Goal: Task Accomplishment & Management: Manage account settings

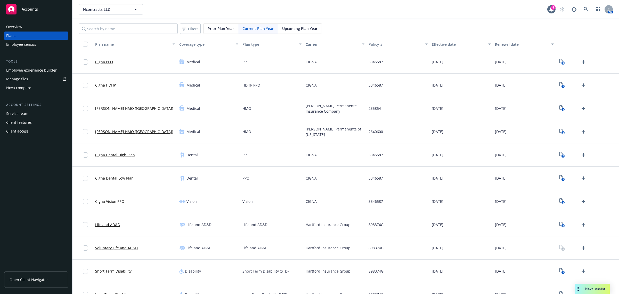
click at [23, 5] on div "Accounts" at bounding box center [36, 9] width 60 height 10
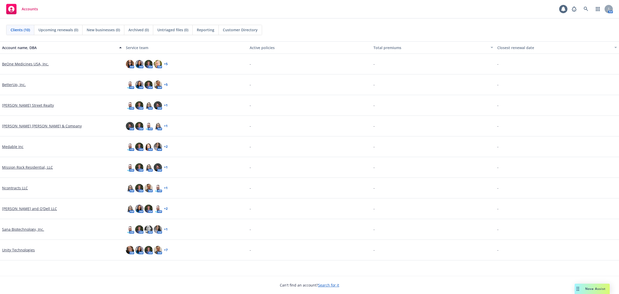
click at [37, 63] on link "BeOne Medicines USA, Inc." at bounding box center [25, 63] width 47 height 5
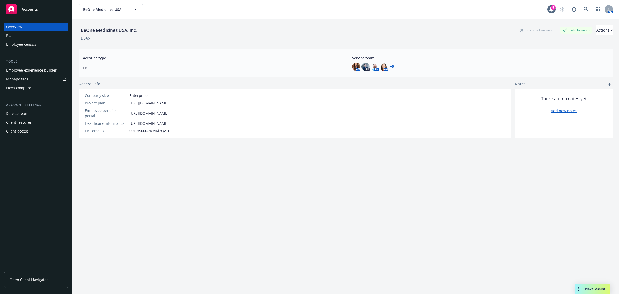
click at [41, 70] on div "Employee experience builder" at bounding box center [31, 70] width 51 height 8
click at [141, 110] on link "https://www.beigenebenefits.com/us" at bounding box center [149, 112] width 39 height 5
click at [219, 221] on div "BeOne Medicines USA, Inc. Business Insurance Total Rewards Actions DBA: - Accou…" at bounding box center [346, 162] width 534 height 287
click at [19, 38] on div "Plans" at bounding box center [36, 35] width 60 height 8
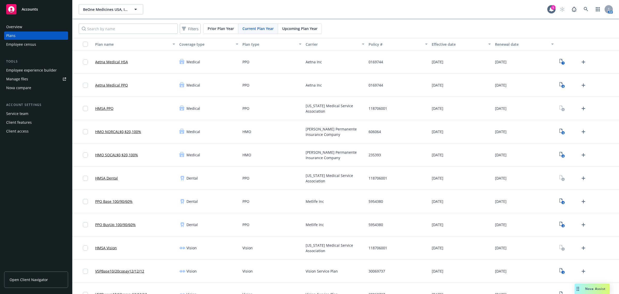
click at [30, 69] on div "Employee experience builder" at bounding box center [31, 70] width 51 height 8
click at [23, 36] on div "Plans" at bounding box center [36, 35] width 60 height 8
click at [293, 31] on span "Upcoming Plan Year" at bounding box center [299, 28] width 35 height 5
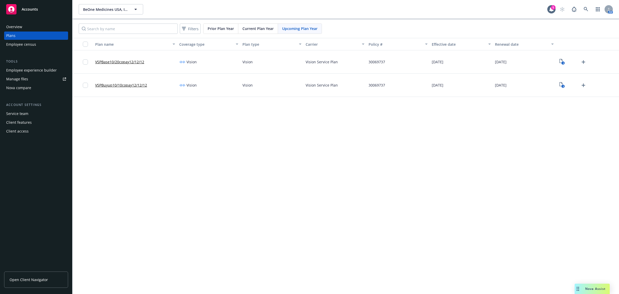
click at [294, 167] on div "BeOne Medicines USA, Inc. BeOne Medicines USA, Inc. 5 AM Filters Prior Plan Yea…" at bounding box center [346, 147] width 547 height 294
click at [260, 31] on span "Current Plan Year" at bounding box center [258, 28] width 31 height 5
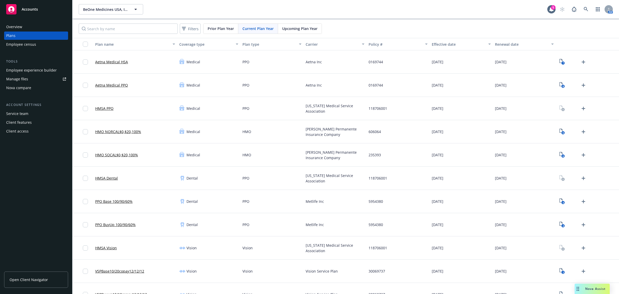
click at [303, 28] on span "Upcoming Plan Year" at bounding box center [299, 28] width 35 height 5
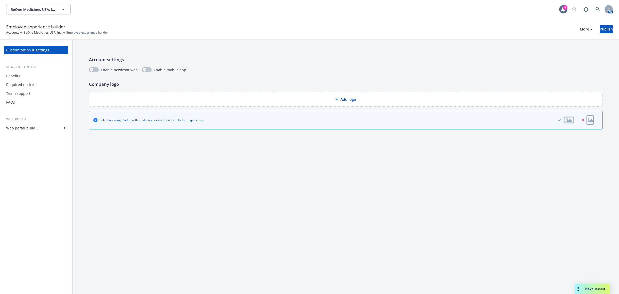
click at [22, 75] on div "Benefits" at bounding box center [36, 76] width 60 height 8
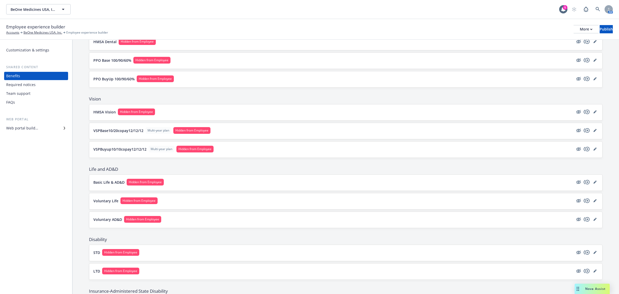
scroll to position [258, 0]
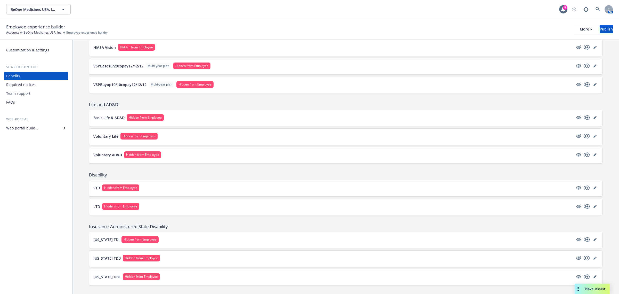
click at [227, 118] on button "Basic Life & AD&D Hidden from Employee" at bounding box center [333, 117] width 480 height 7
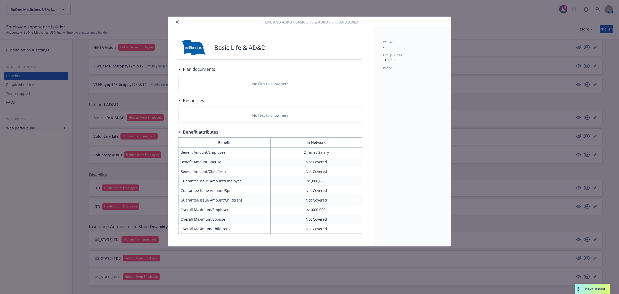
click at [175, 21] on button "close" at bounding box center [177, 22] width 6 height 6
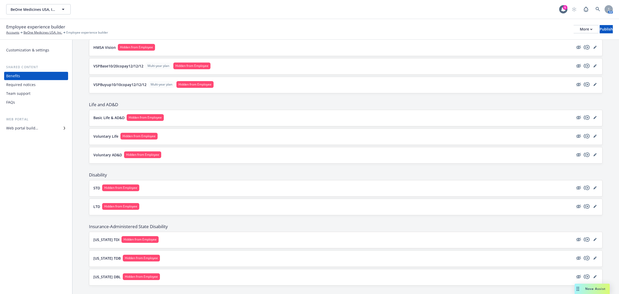
click at [29, 128] on div "Web portal builder" at bounding box center [22, 128] width 32 height 8
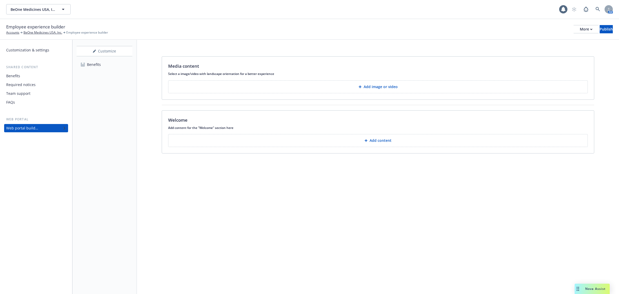
click at [103, 65] on link "Benefits" at bounding box center [105, 64] width 56 height 8
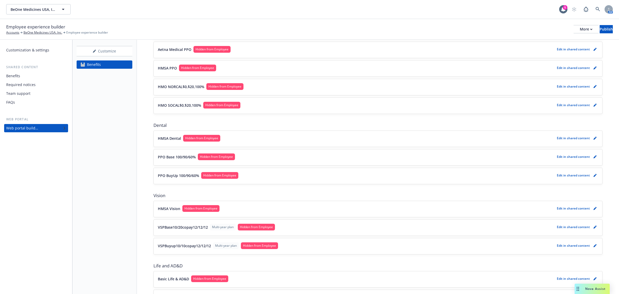
scroll to position [161, 0]
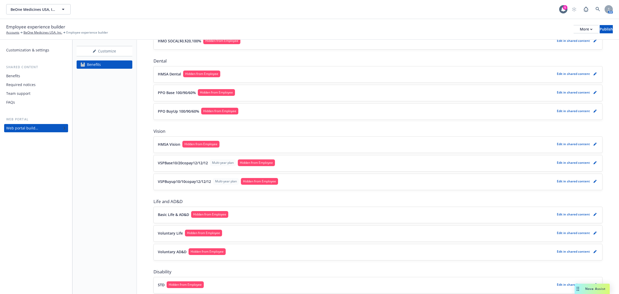
click at [17, 76] on div "Benefits" at bounding box center [13, 76] width 14 height 8
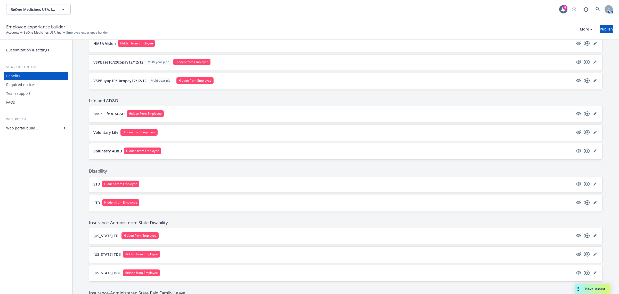
scroll to position [258, 0]
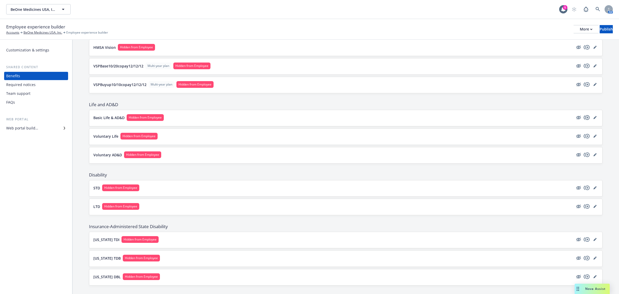
click at [584, 119] on icon "copyPlus" at bounding box center [587, 117] width 6 height 4
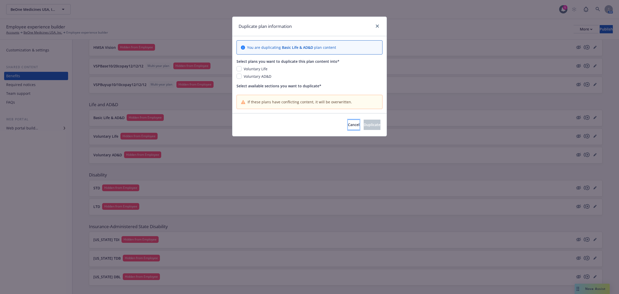
click at [348, 128] on button "Cancel" at bounding box center [354, 124] width 12 height 10
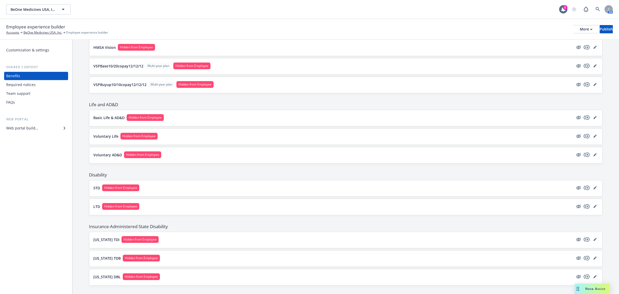
click at [35, 130] on div "Web portal builder" at bounding box center [22, 128] width 32 height 8
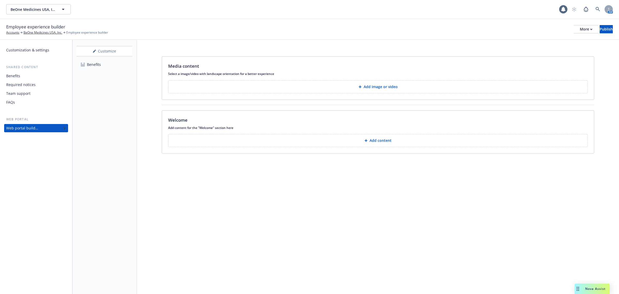
click at [99, 63] on div "Benefits" at bounding box center [94, 64] width 14 height 8
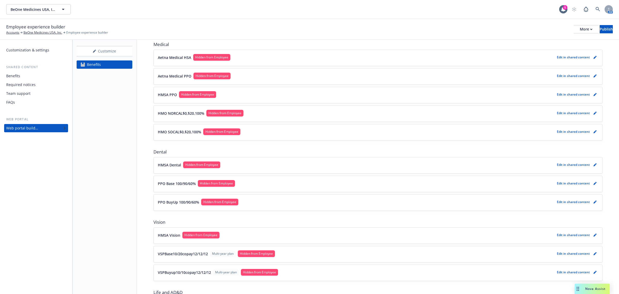
scroll to position [129, 0]
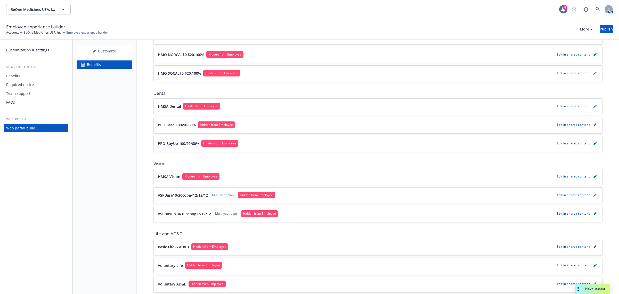
click at [193, 178] on span "Hidden from Employee" at bounding box center [201, 176] width 33 height 5
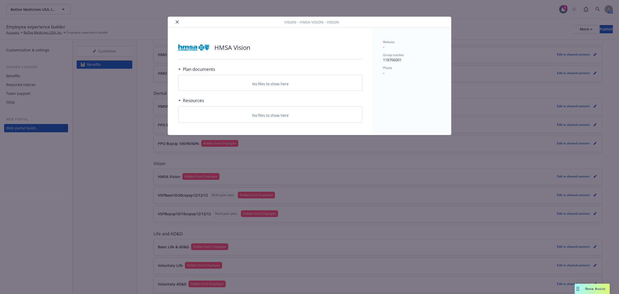
drag, startPoint x: 176, startPoint y: 21, endPoint x: 146, endPoint y: 46, distance: 38.9
click at [176, 21] on icon "close" at bounding box center [177, 21] width 3 height 3
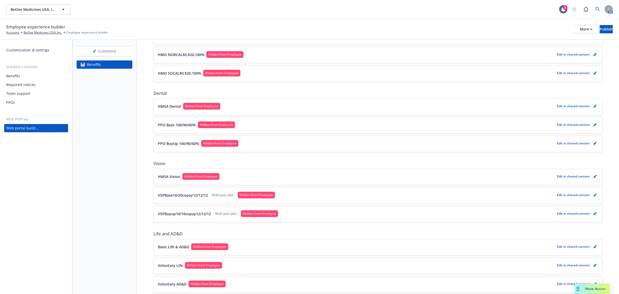
click at [15, 77] on div "Benefits" at bounding box center [13, 76] width 14 height 8
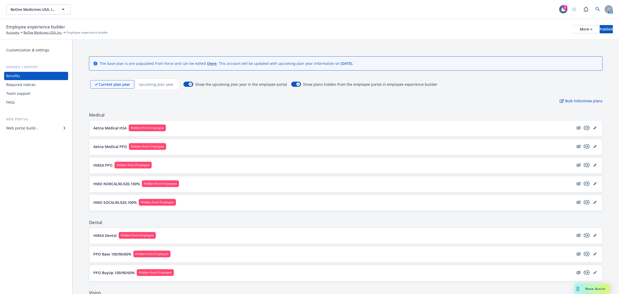
click at [198, 184] on button "HMO NORCAL$0,$20,100% Hidden from Employee" at bounding box center [333, 183] width 480 height 7
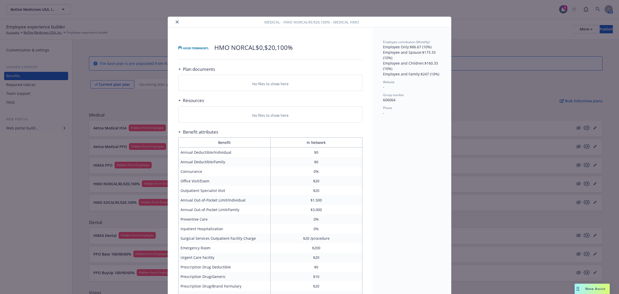
click at [176, 26] on div "Medical - HMO NORCAL$0,$20,100% - Medical HMO" at bounding box center [309, 22] width 283 height 11
click at [175, 23] on button "close" at bounding box center [177, 22] width 6 height 6
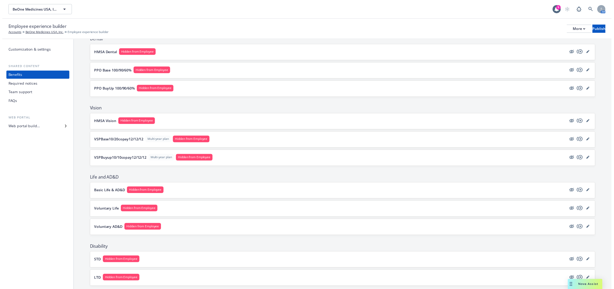
scroll to position [194, 0]
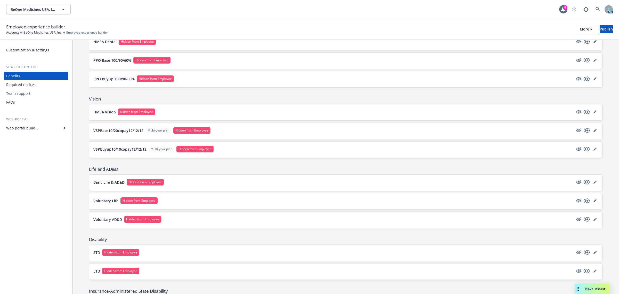
click at [584, 182] on icon "copyPlus" at bounding box center [587, 182] width 6 height 6
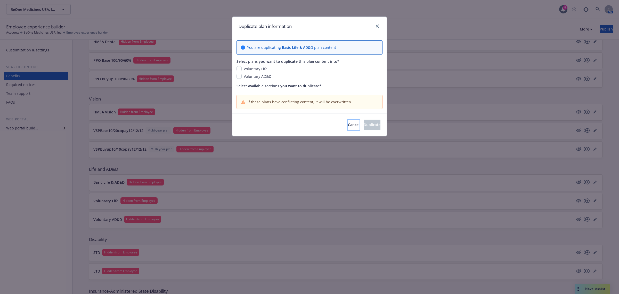
click at [348, 123] on button "Cancel" at bounding box center [354, 124] width 12 height 10
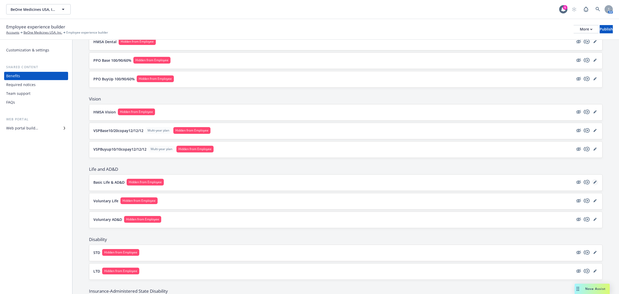
click at [594, 183] on icon "editPencil" at bounding box center [595, 182] width 3 height 3
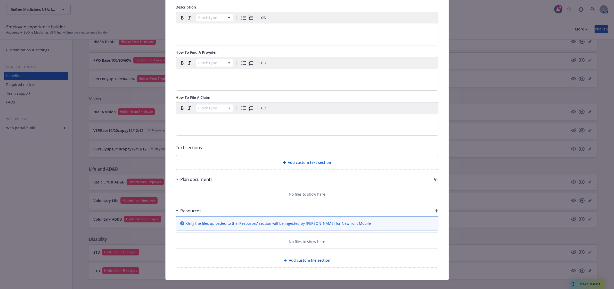
scroll to position [115, 0]
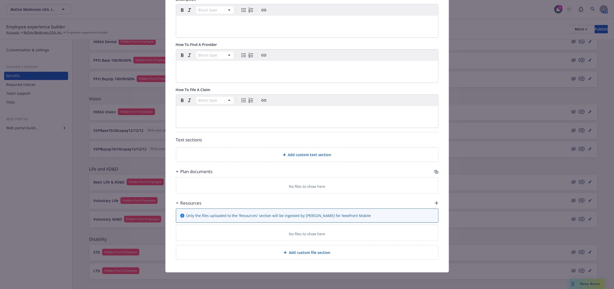
click at [315, 186] on p "No files to show here" at bounding box center [307, 186] width 36 height 5
click at [435, 170] on icon "button" at bounding box center [436, 171] width 3 height 3
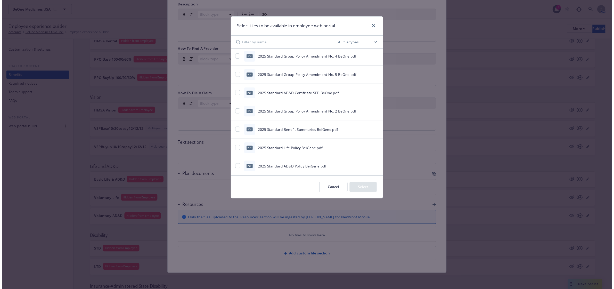
scroll to position [65, 0]
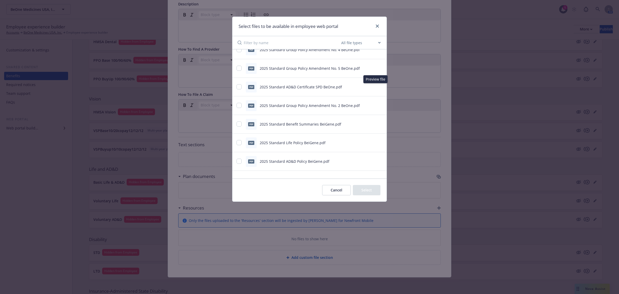
click at [378, 88] on icon "preview file" at bounding box center [380, 87] width 5 height 4
click at [338, 186] on button "Cancel" at bounding box center [336, 190] width 29 height 10
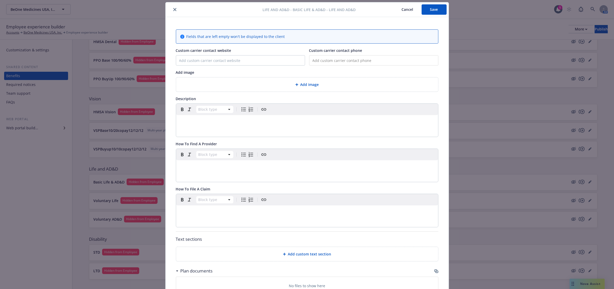
scroll to position [0, 0]
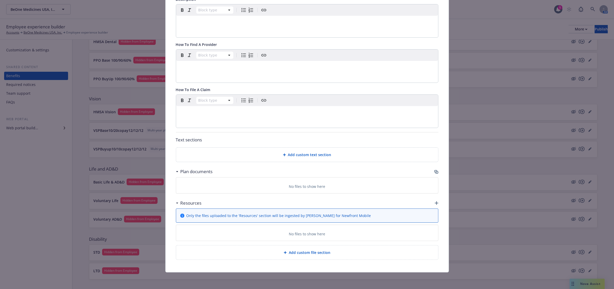
click at [302, 254] on span "Add custom file section" at bounding box center [310, 252] width 42 height 5
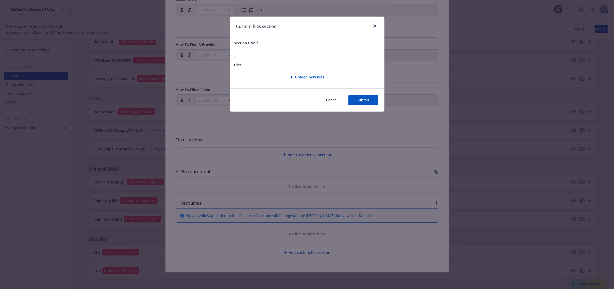
scroll to position [110, 0]
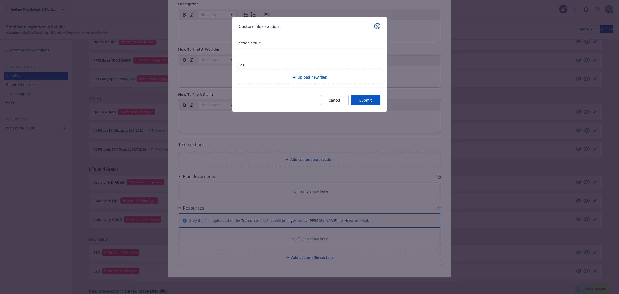
click at [377, 27] on icon "close" at bounding box center [377, 26] width 3 height 3
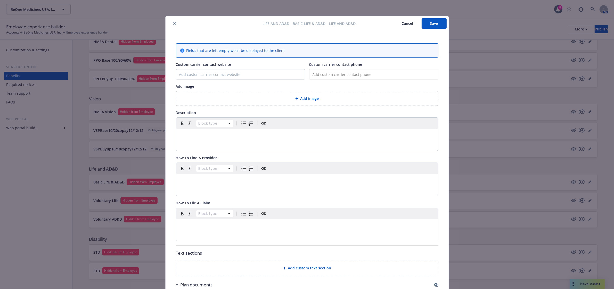
scroll to position [0, 0]
click at [173, 24] on icon "close" at bounding box center [174, 23] width 3 height 3
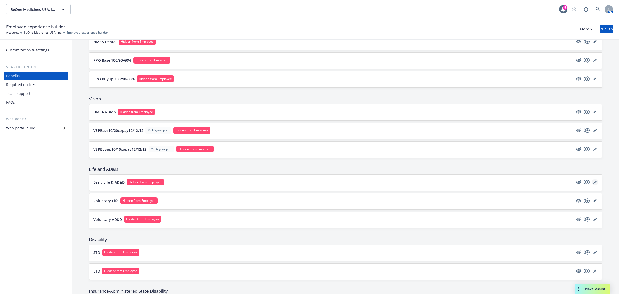
click at [594, 183] on icon "editPencil" at bounding box center [595, 181] width 3 height 3
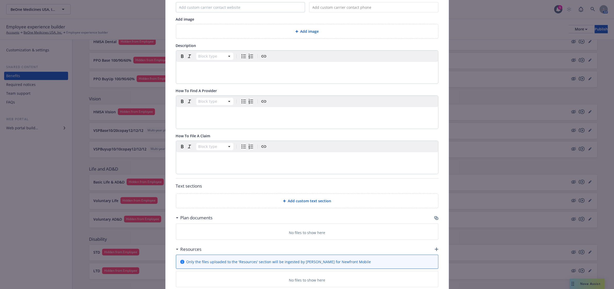
scroll to position [115, 0]
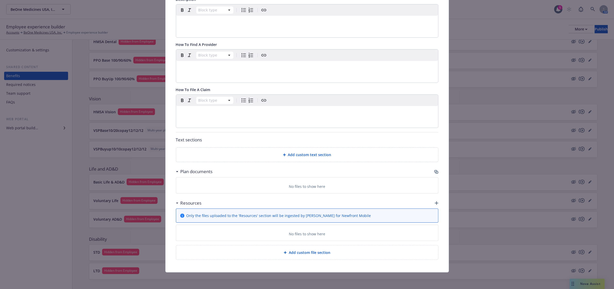
click at [435, 203] on icon "button" at bounding box center [437, 203] width 4 height 4
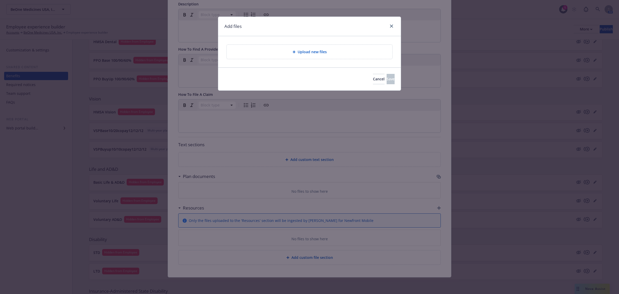
click at [308, 51] on span "Upload new files" at bounding box center [312, 51] width 29 height 5
click at [387, 25] on div at bounding box center [391, 26] width 8 height 7
drag, startPoint x: 390, startPoint y: 25, endPoint x: 388, endPoint y: 34, distance: 8.8
click at [391, 25] on icon "close" at bounding box center [391, 26] width 3 height 3
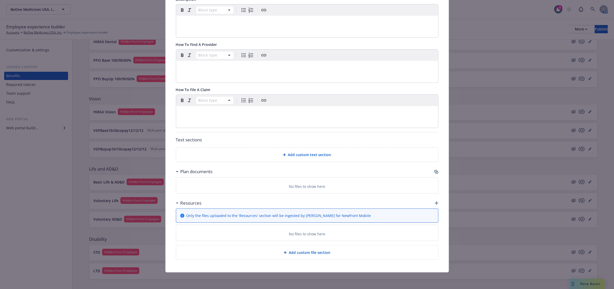
scroll to position [115, 0]
click at [435, 203] on icon "button" at bounding box center [437, 203] width 4 height 4
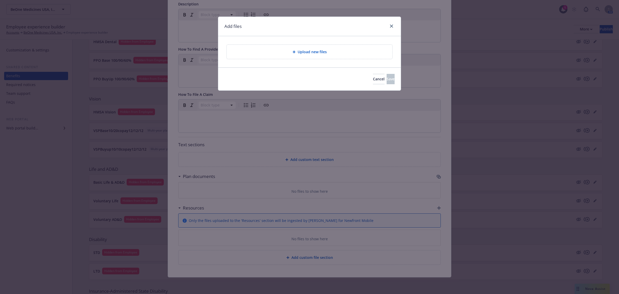
click at [333, 52] on div "Upload new files" at bounding box center [309, 52] width 157 height 6
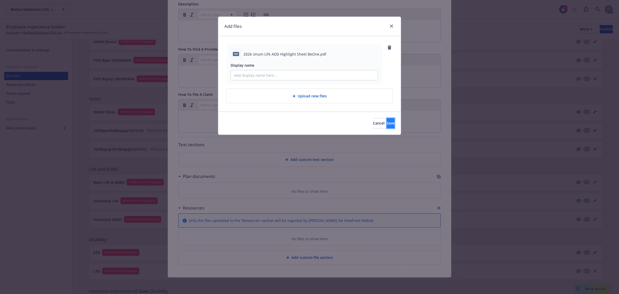
click at [387, 125] on span "Save" at bounding box center [391, 123] width 8 height 5
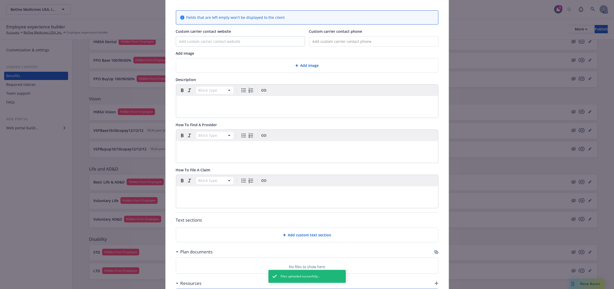
scroll to position [0, 0]
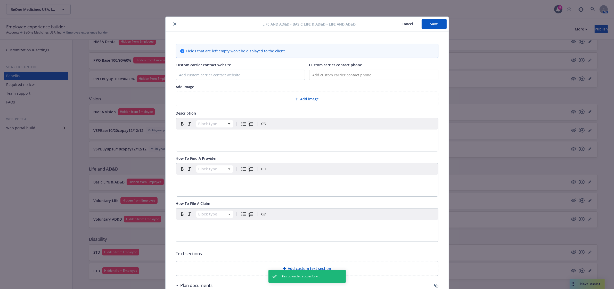
click at [426, 25] on button "Save" at bounding box center [434, 24] width 25 height 10
click at [173, 25] on icon "close" at bounding box center [174, 23] width 3 height 3
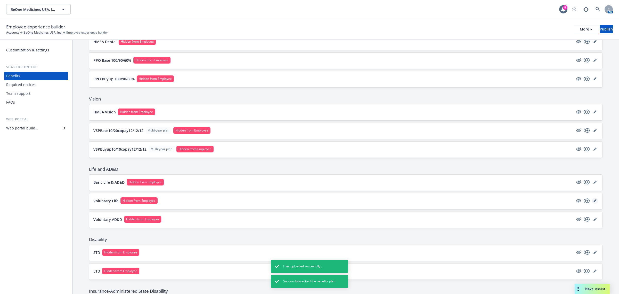
click at [594, 202] on icon "editPencil" at bounding box center [595, 200] width 3 height 3
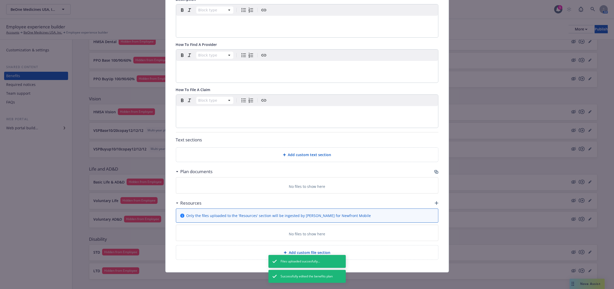
click at [435, 204] on icon "button" at bounding box center [437, 203] width 4 height 4
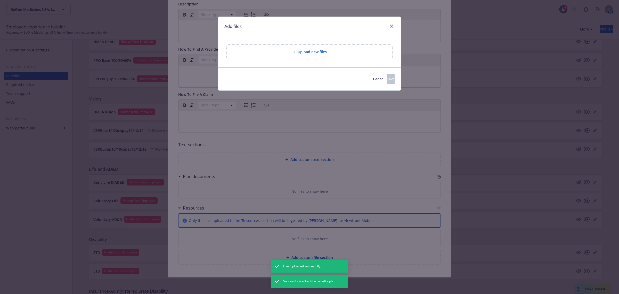
click at [294, 56] on div "Upload new files" at bounding box center [310, 52] width 166 height 14
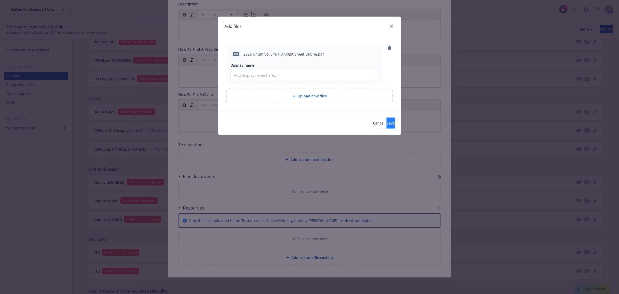
click at [387, 124] on span "Save" at bounding box center [391, 123] width 8 height 5
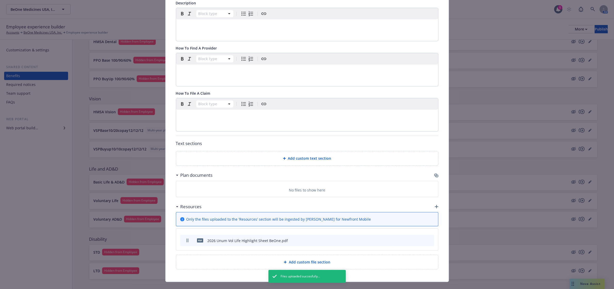
click at [419, 242] on icon "preview file" at bounding box center [421, 240] width 5 height 4
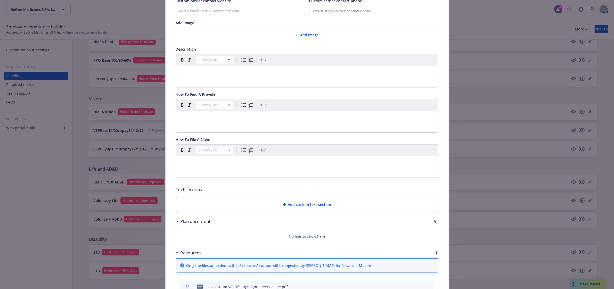
scroll to position [0, 0]
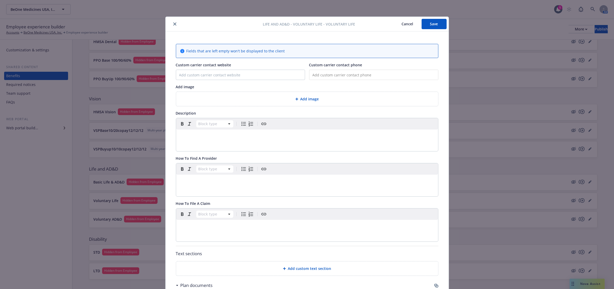
click at [433, 28] on button "Save" at bounding box center [434, 24] width 25 height 10
click at [172, 21] on button "close" at bounding box center [175, 24] width 6 height 6
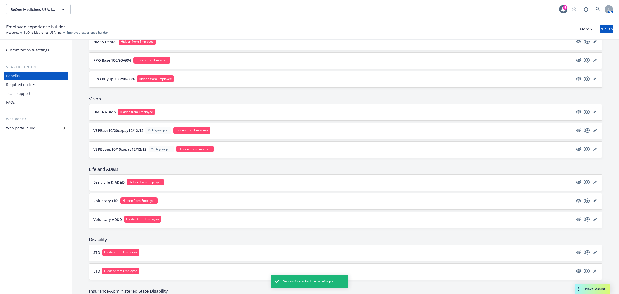
click at [589, 215] on div "Voluntary AD&D Hidden from Employee" at bounding box center [345, 220] width 513 height 16
click at [592, 220] on link "editPencil" at bounding box center [595, 219] width 6 height 6
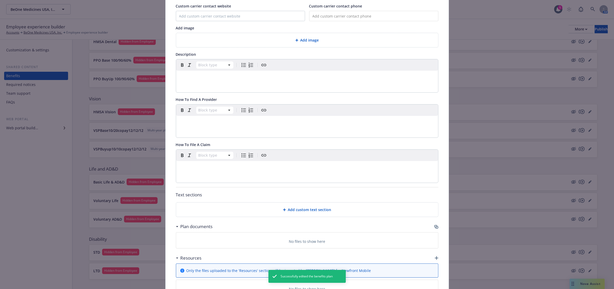
scroll to position [115, 0]
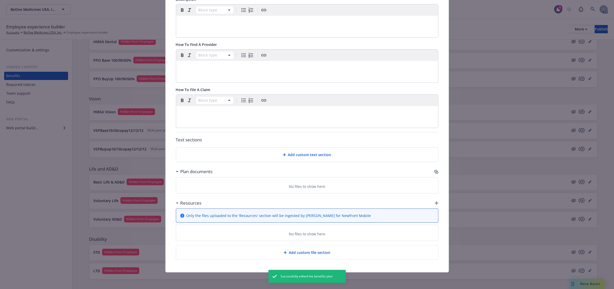
click at [435, 203] on icon "button" at bounding box center [437, 203] width 4 height 4
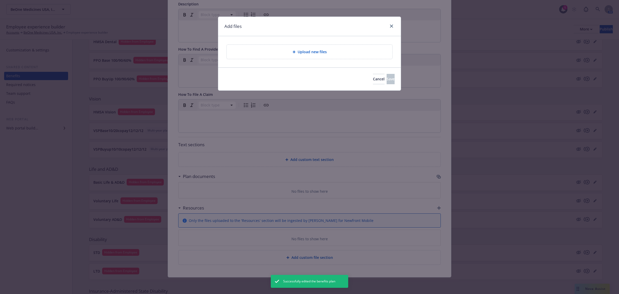
click at [327, 52] on div "Upload new files" at bounding box center [309, 52] width 157 height 6
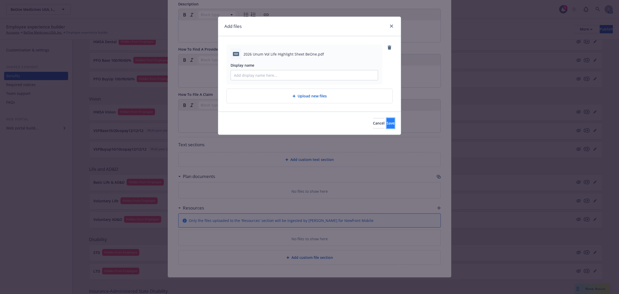
click at [387, 127] on button "Save" at bounding box center [391, 123] width 8 height 10
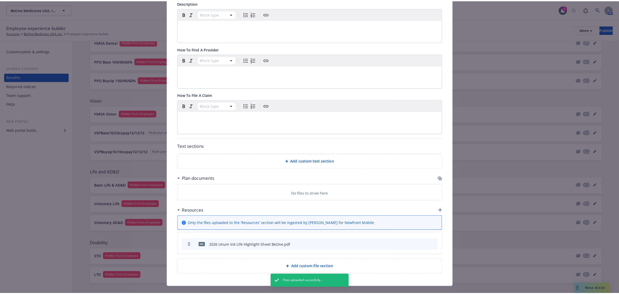
scroll to position [0, 0]
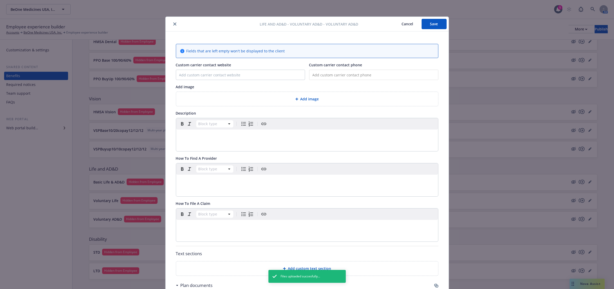
click at [434, 20] on button "Save" at bounding box center [434, 24] width 25 height 10
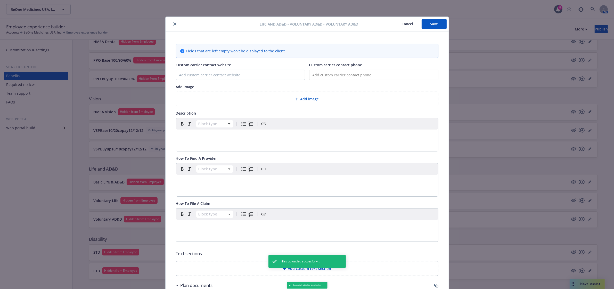
click at [174, 23] on icon "close" at bounding box center [174, 23] width 3 height 3
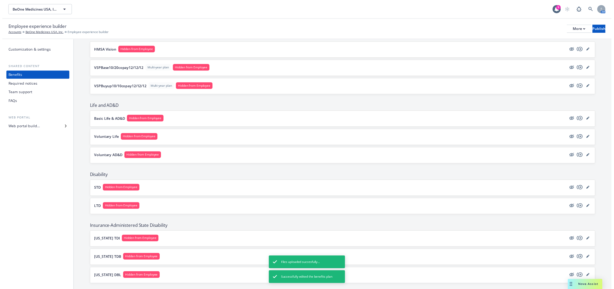
scroll to position [258, 0]
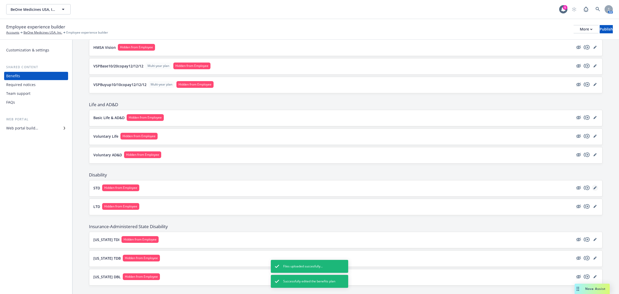
click at [596, 187] on icon "editPencil" at bounding box center [596, 186] width 1 height 1
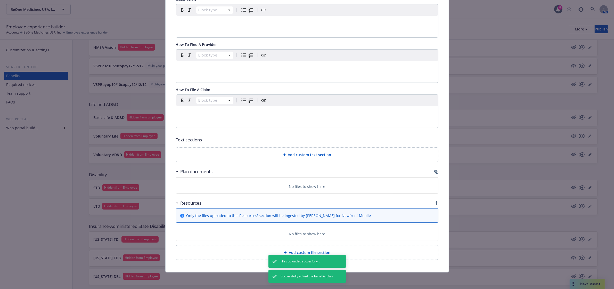
click at [435, 202] on icon "button" at bounding box center [437, 203] width 4 height 4
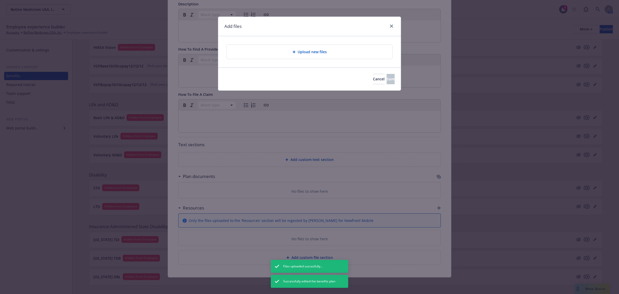
click at [265, 52] on div "Upload new files" at bounding box center [309, 52] width 157 height 6
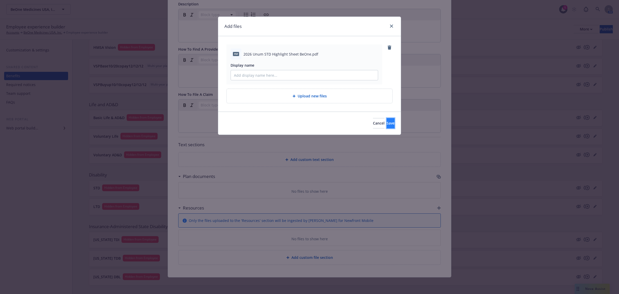
click at [387, 125] on span "Save" at bounding box center [391, 123] width 8 height 5
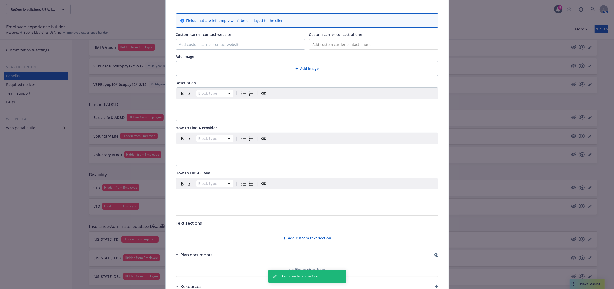
scroll to position [0, 0]
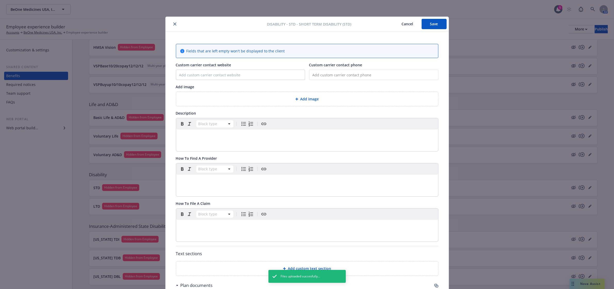
click at [435, 28] on button "Save" at bounding box center [434, 24] width 25 height 10
click at [174, 25] on button "close" at bounding box center [175, 24] width 6 height 6
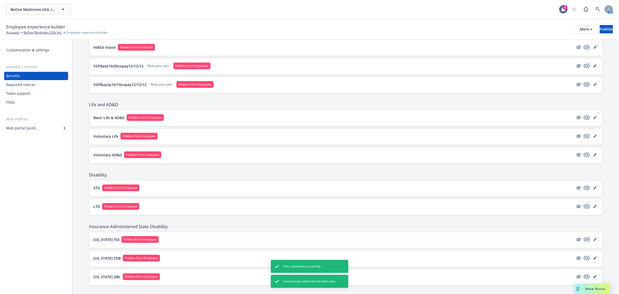
click at [594, 208] on icon "editPencil" at bounding box center [595, 206] width 3 height 3
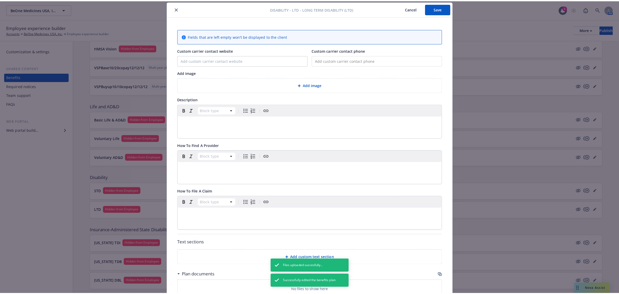
scroll to position [115, 0]
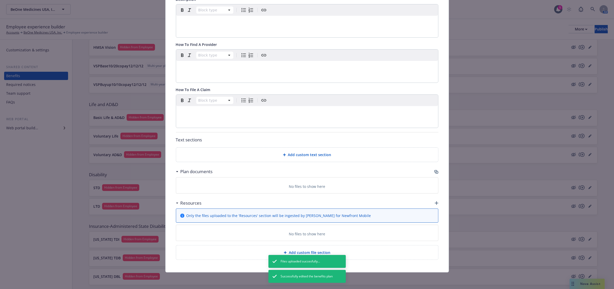
click at [434, 205] on div "Resources" at bounding box center [307, 203] width 263 height 11
click at [435, 202] on icon "button" at bounding box center [437, 203] width 4 height 4
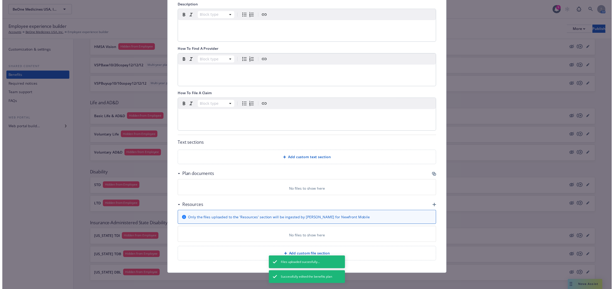
scroll to position [110, 0]
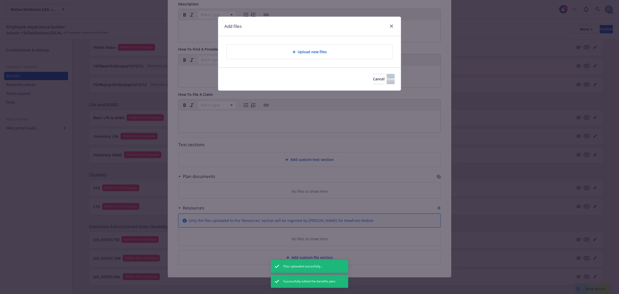
click at [319, 51] on span "Upload new files" at bounding box center [312, 51] width 29 height 5
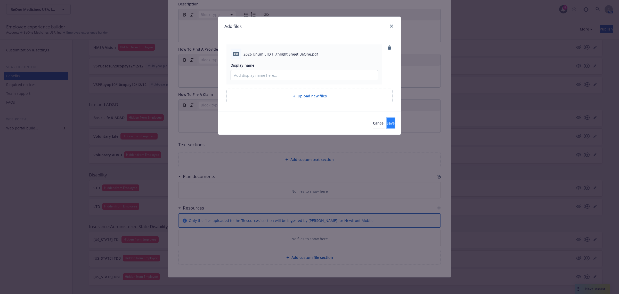
click at [387, 124] on span "Save" at bounding box center [391, 123] width 8 height 5
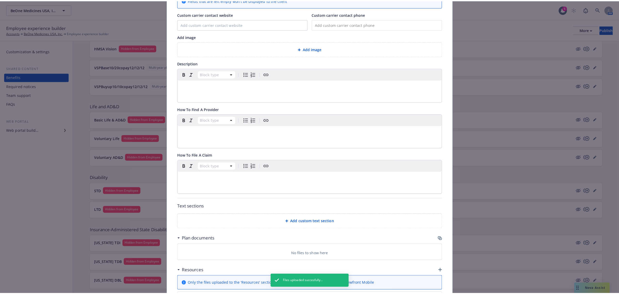
scroll to position [0, 0]
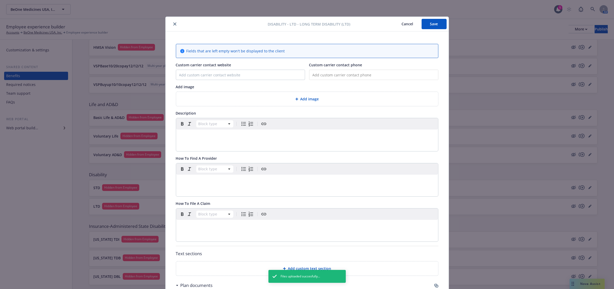
click at [432, 24] on button "Save" at bounding box center [434, 24] width 25 height 10
click at [173, 24] on icon "close" at bounding box center [174, 23] width 3 height 3
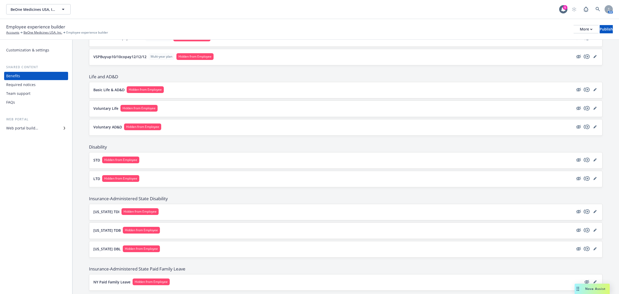
scroll to position [290, 0]
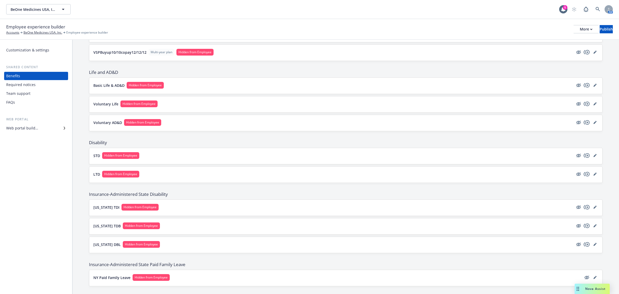
click at [122, 85] on p "Basic Life & AD&D" at bounding box center [108, 85] width 31 height 5
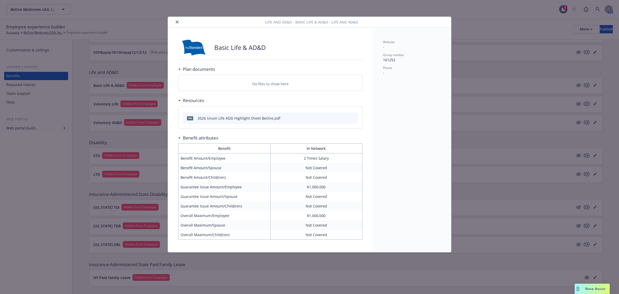
click at [354, 118] on icon "preview file" at bounding box center [353, 118] width 5 height 4
click at [178, 21] on icon "close" at bounding box center [177, 21] width 3 height 3
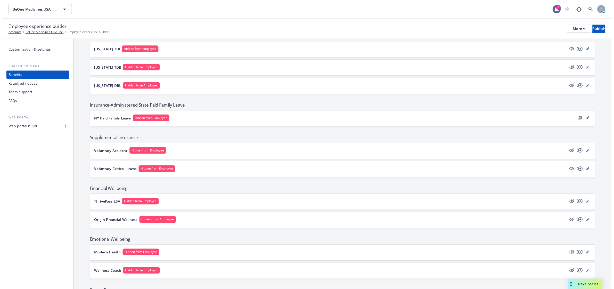
scroll to position [447, 0]
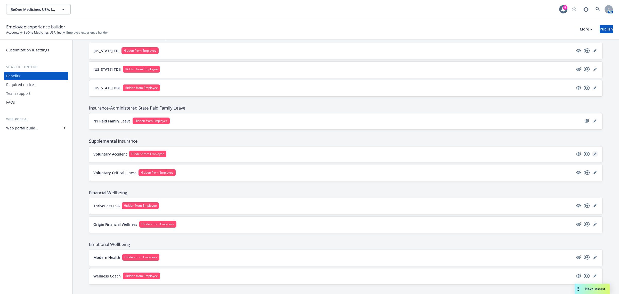
click at [592, 156] on link "editPencil" at bounding box center [595, 154] width 6 height 6
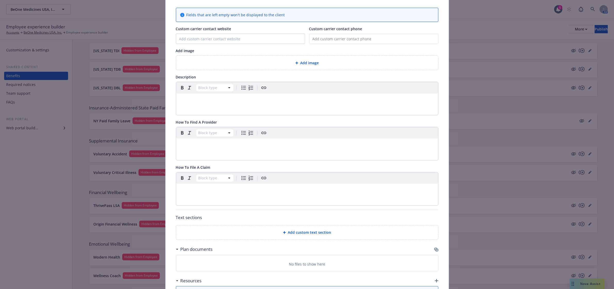
scroll to position [48, 0]
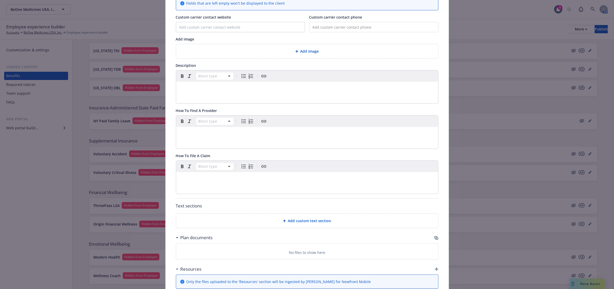
click at [435, 269] on icon "button" at bounding box center [437, 269] width 4 height 4
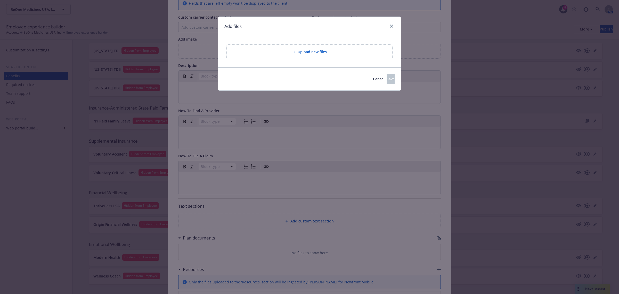
click at [341, 53] on div "Upload new files" at bounding box center [309, 52] width 157 height 6
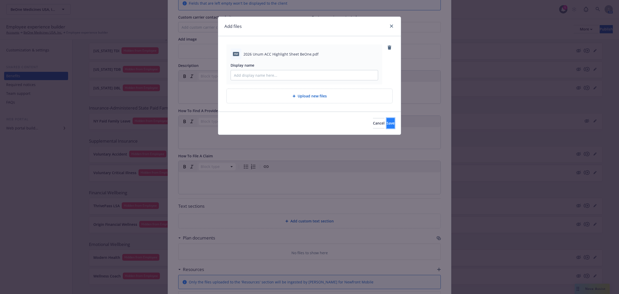
click at [387, 124] on button "Save" at bounding box center [391, 123] width 8 height 10
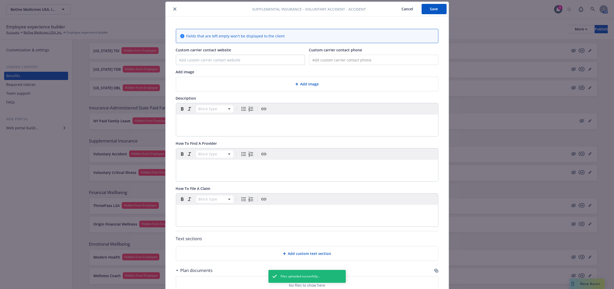
scroll to position [0, 0]
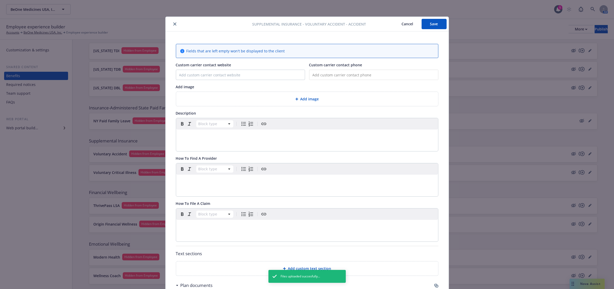
click at [428, 22] on button "Save" at bounding box center [434, 24] width 25 height 10
click at [174, 22] on button "close" at bounding box center [175, 24] width 6 height 6
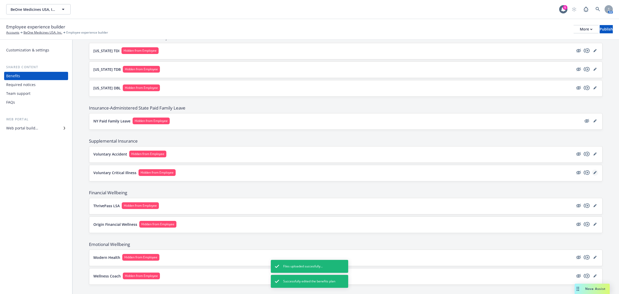
click at [593, 175] on link "editPencil" at bounding box center [595, 172] width 6 height 6
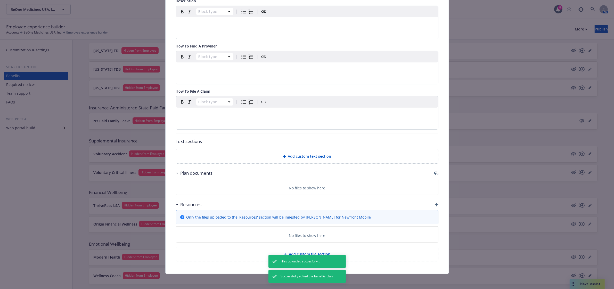
click at [435, 205] on icon "button" at bounding box center [437, 205] width 4 height 4
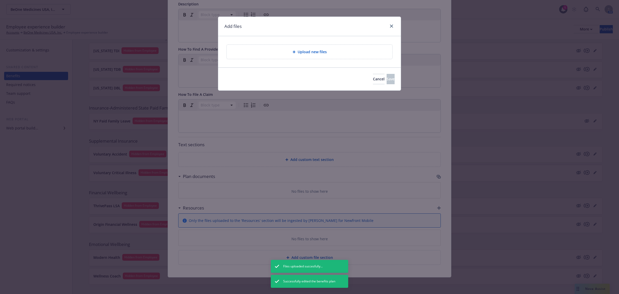
click at [332, 60] on div "Upload new files" at bounding box center [309, 51] width 183 height 31
click at [334, 54] on div "Upload new files" at bounding box center [309, 52] width 157 height 6
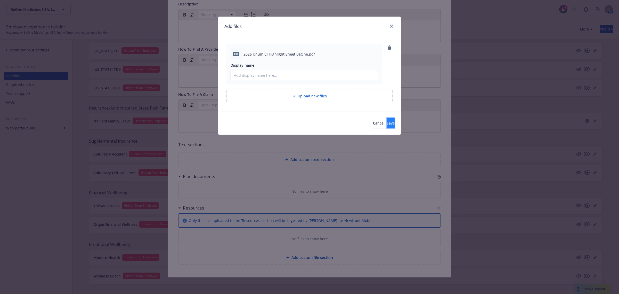
click at [387, 122] on span "Save" at bounding box center [391, 123] width 8 height 5
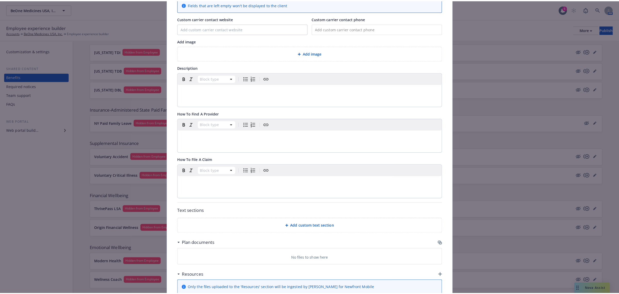
scroll to position [0, 0]
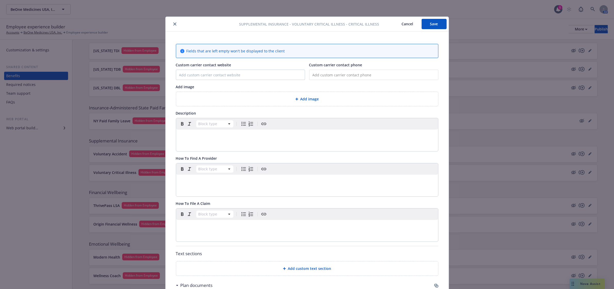
click at [434, 22] on button "Save" at bounding box center [434, 24] width 25 height 10
click at [173, 23] on icon "close" at bounding box center [174, 23] width 3 height 3
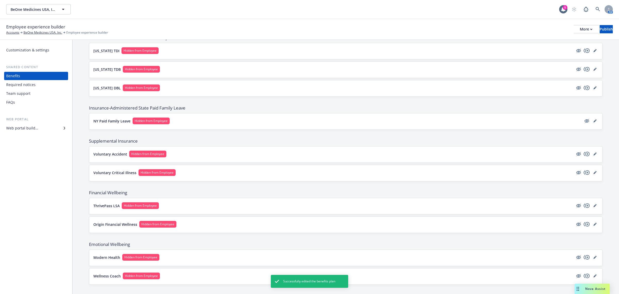
click at [117, 171] on div "Voluntary Critical Illness Hidden from Employee" at bounding box center [345, 173] width 513 height 16
click at [122, 175] on p "Voluntary Critical Illness" at bounding box center [114, 172] width 43 height 5
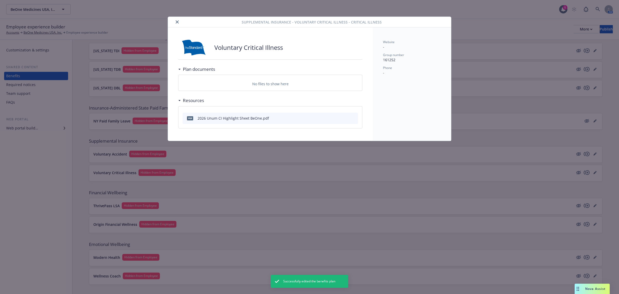
drag, startPoint x: 177, startPoint y: 25, endPoint x: 179, endPoint y: 22, distance: 3.8
click at [177, 25] on div "Supplemental Insurance - Voluntary Critical Illness - Critical Illness" at bounding box center [309, 22] width 283 height 11
click at [179, 22] on button "close" at bounding box center [177, 22] width 6 height 6
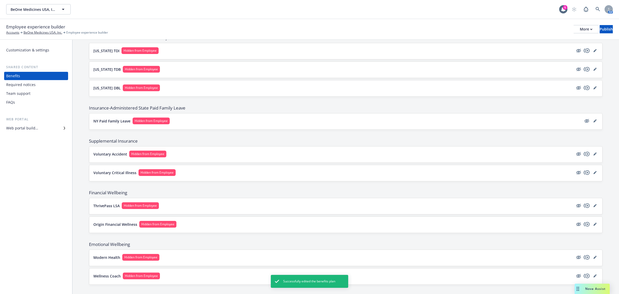
click at [112, 157] on p "Voluntary Accident" at bounding box center [110, 153] width 34 height 5
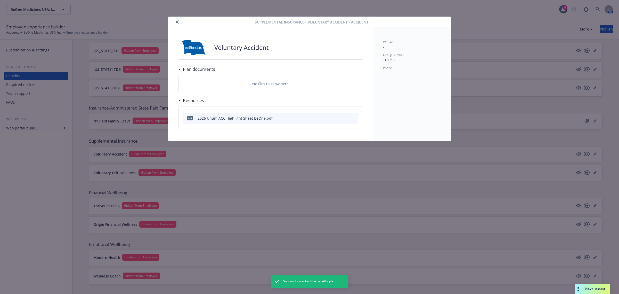
click at [177, 21] on icon "close" at bounding box center [177, 21] width 3 height 3
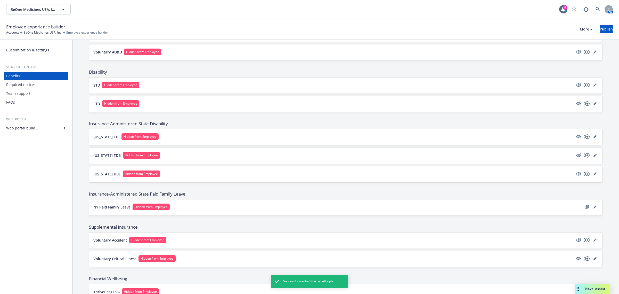
scroll to position [350, 0]
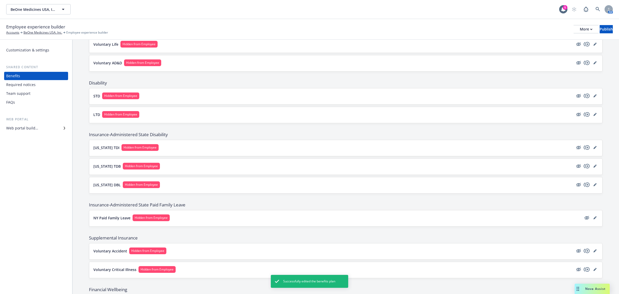
click at [101, 114] on button "LTD Hidden from Employee" at bounding box center [333, 114] width 480 height 7
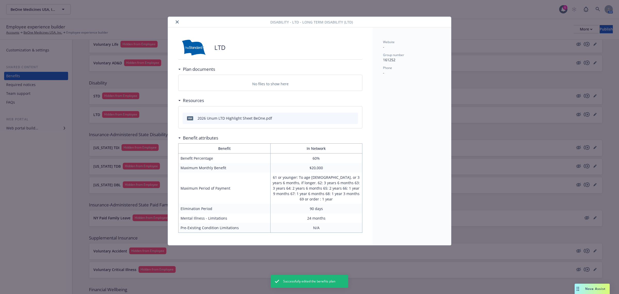
click at [179, 23] on button "close" at bounding box center [177, 22] width 6 height 6
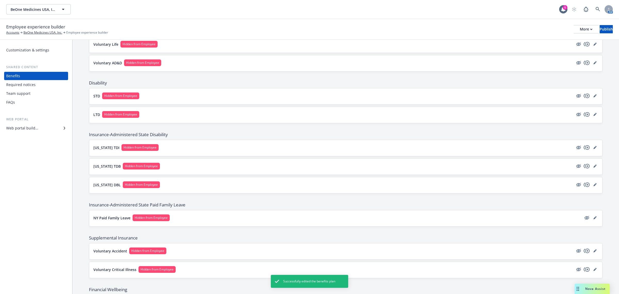
click at [125, 94] on div "Hidden from Employee" at bounding box center [120, 95] width 37 height 7
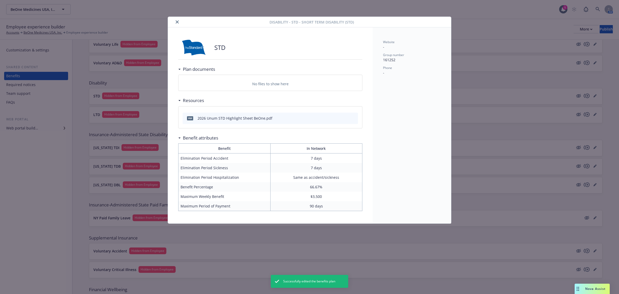
click at [178, 20] on button "close" at bounding box center [177, 22] width 6 height 6
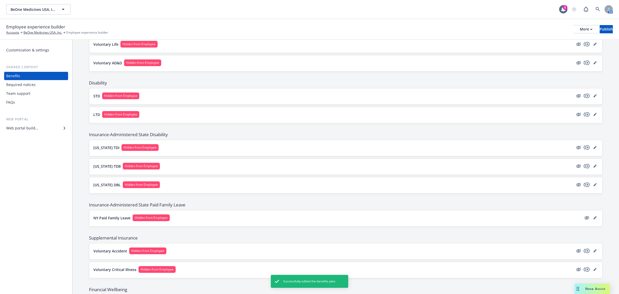
click at [154, 65] on span "Hidden from Employee" at bounding box center [142, 62] width 33 height 5
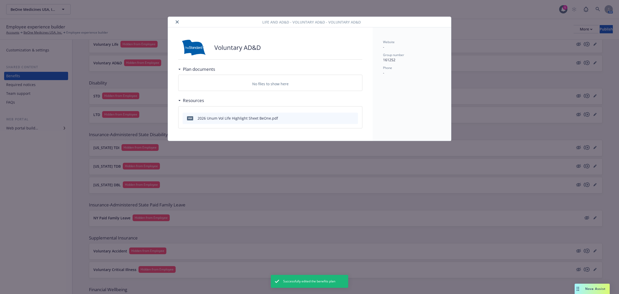
drag, startPoint x: 177, startPoint y: 20, endPoint x: 182, endPoint y: 41, distance: 21.4
click at [179, 20] on button "close" at bounding box center [177, 22] width 6 height 6
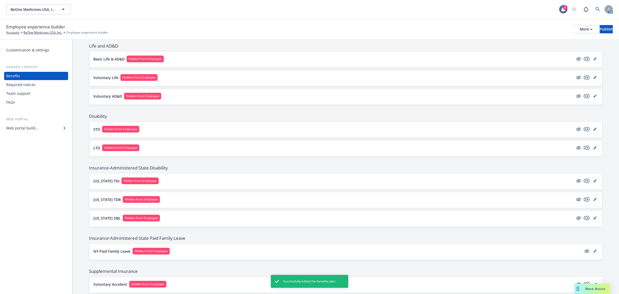
scroll to position [285, 0]
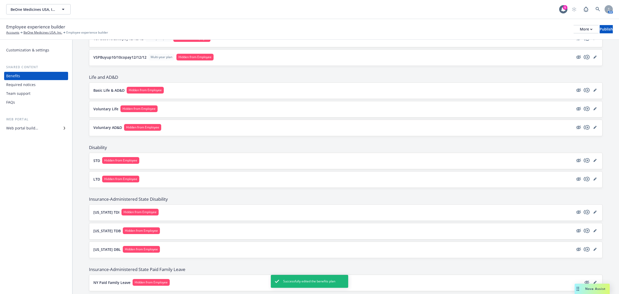
click at [113, 93] on button "Basic Life & AD&D Hidden from Employee" at bounding box center [333, 90] width 480 height 7
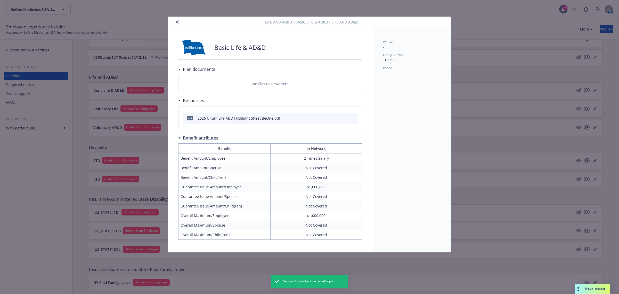
click at [174, 21] on button "close" at bounding box center [177, 22] width 6 height 6
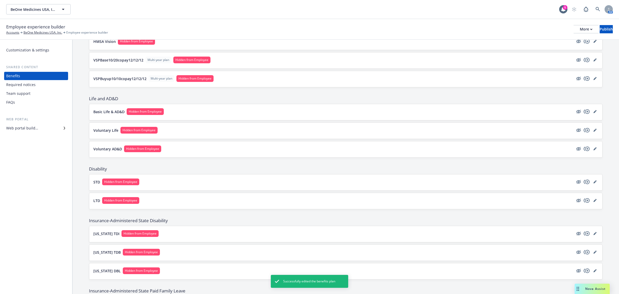
scroll to position [253, 0]
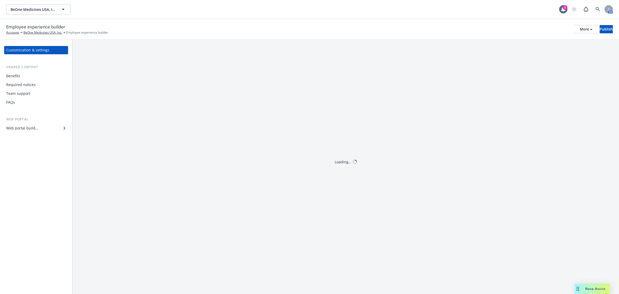
click at [30, 125] on div "Web portal builder" at bounding box center [22, 128] width 32 height 8
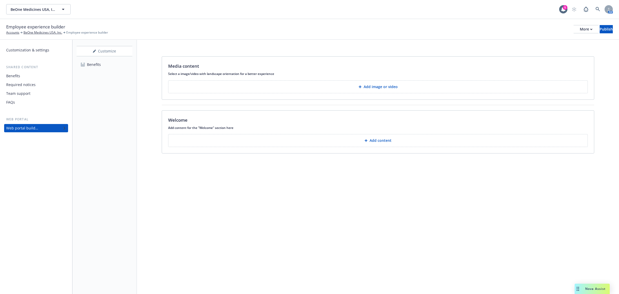
click at [106, 62] on link "Benefits" at bounding box center [105, 64] width 56 height 8
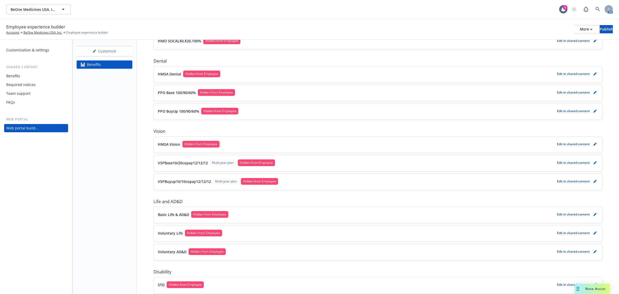
scroll to position [194, 0]
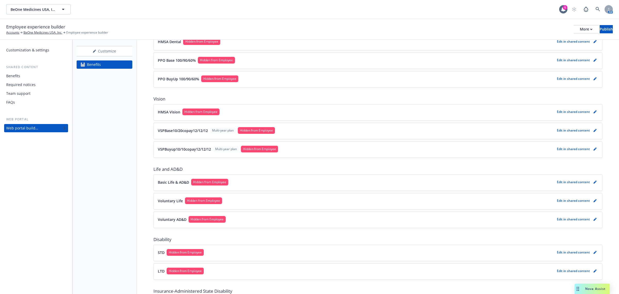
click at [417, 182] on button "Basic Life & AD&D Hidden from Employee" at bounding box center [356, 182] width 397 height 7
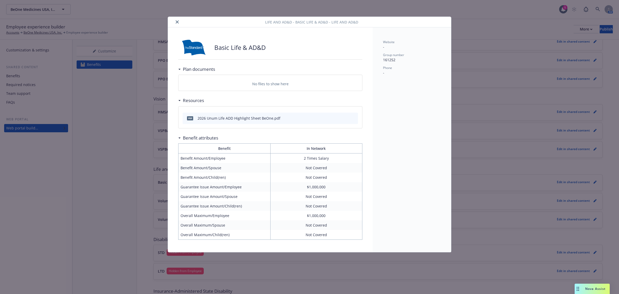
click at [180, 22] on button "close" at bounding box center [177, 22] width 6 height 6
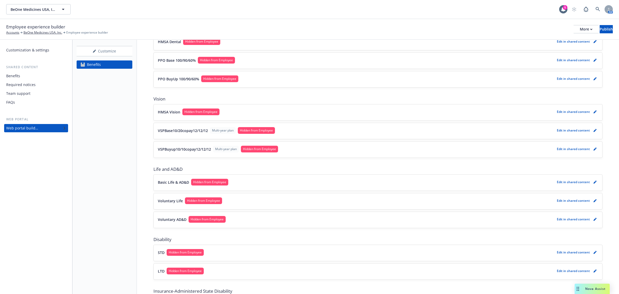
click at [21, 74] on div "Benefits" at bounding box center [36, 76] width 60 height 8
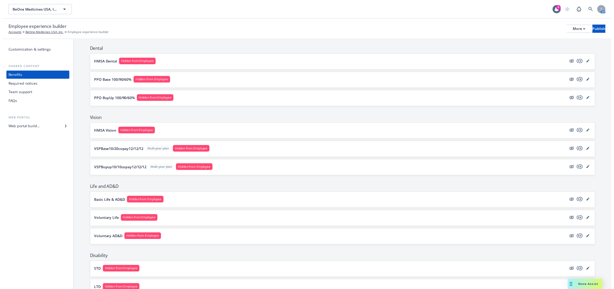
scroll to position [194, 0]
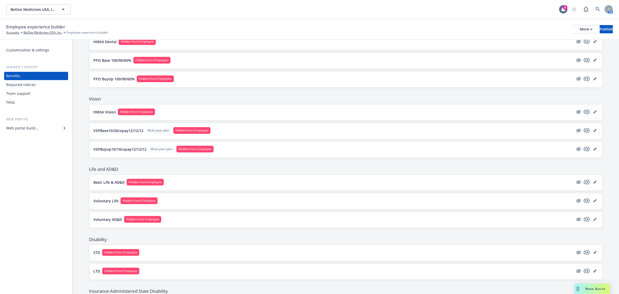
click at [223, 185] on button "Basic Life & AD&D Hidden from Employee" at bounding box center [333, 182] width 480 height 7
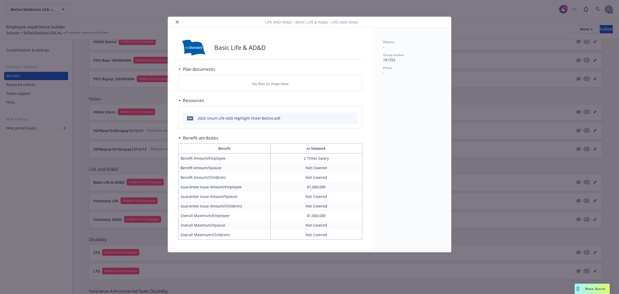
click at [179, 22] on button "close" at bounding box center [177, 22] width 6 height 6
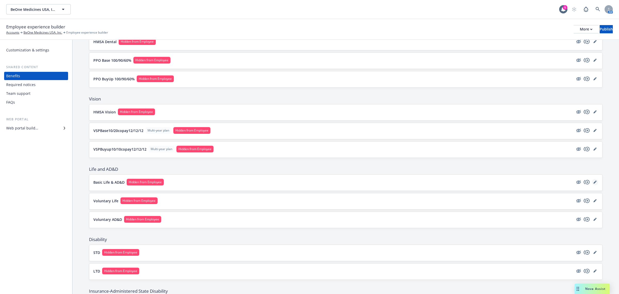
click at [594, 182] on icon "editPencil" at bounding box center [595, 181] width 3 height 3
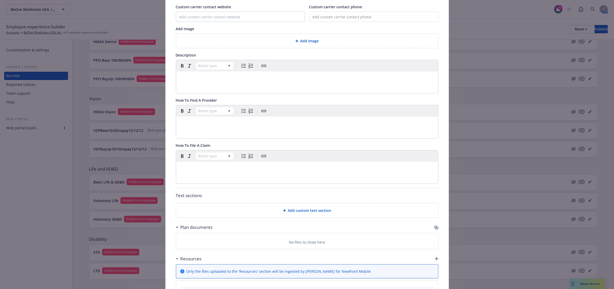
scroll to position [121, 0]
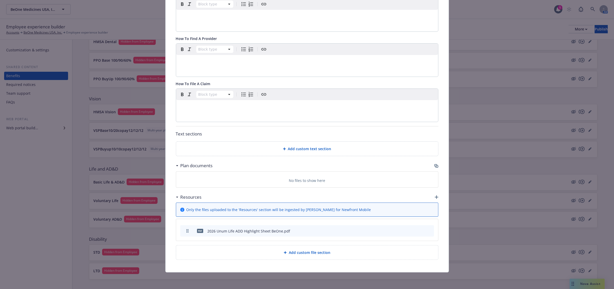
click at [428, 231] on icon "archive file" at bounding box center [430, 231] width 4 height 4
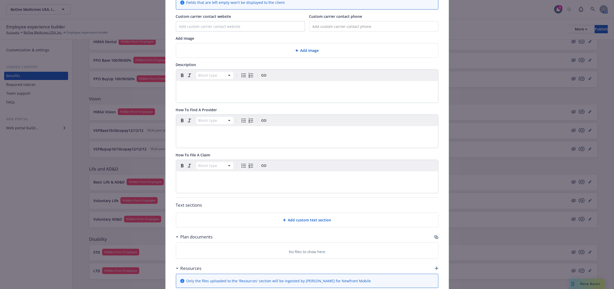
scroll to position [0, 0]
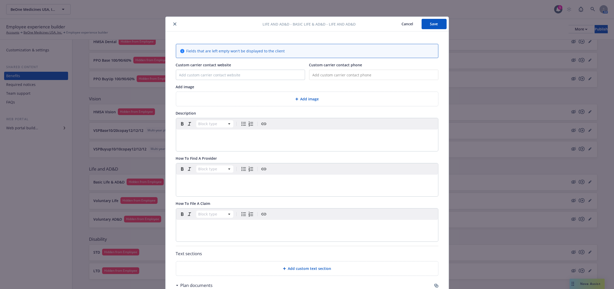
click at [172, 22] on button "close" at bounding box center [175, 24] width 6 height 6
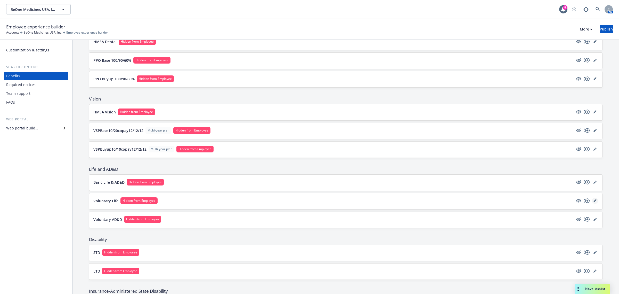
click at [592, 203] on link "editPencil" at bounding box center [595, 200] width 6 height 6
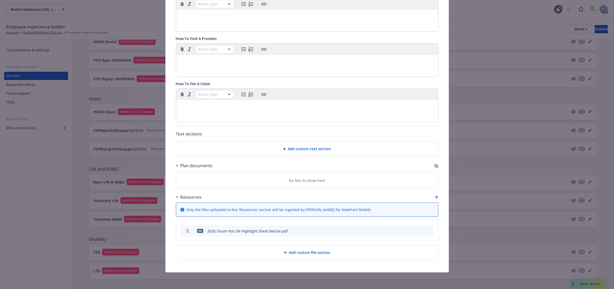
scroll to position [121, 0]
click at [429, 232] on button at bounding box center [430, 230] width 4 height 5
click at [428, 230] on icon "archive file" at bounding box center [430, 231] width 4 height 4
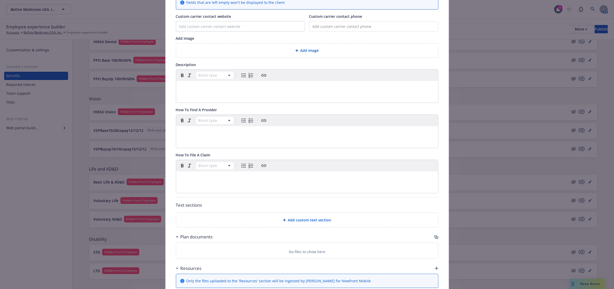
scroll to position [0, 0]
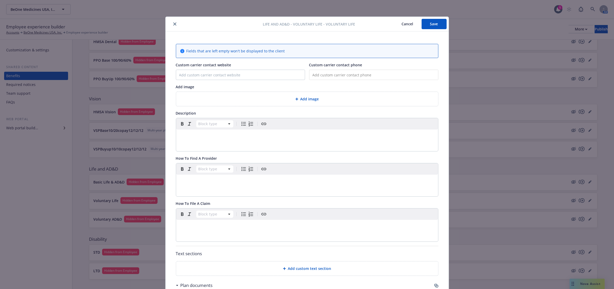
drag, startPoint x: 174, startPoint y: 24, endPoint x: 191, endPoint y: 34, distance: 19.9
click at [175, 23] on button "close" at bounding box center [175, 24] width 6 height 6
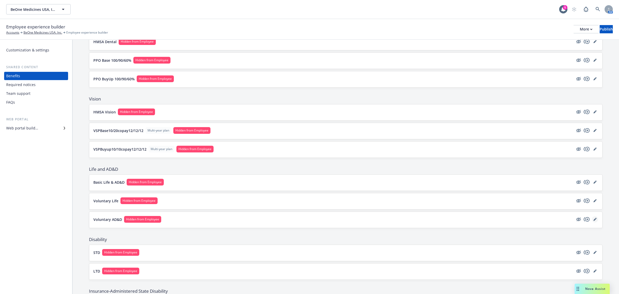
click at [592, 222] on link "editPencil" at bounding box center [595, 219] width 6 height 6
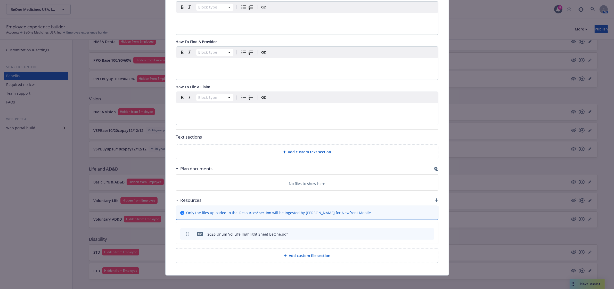
scroll to position [121, 0]
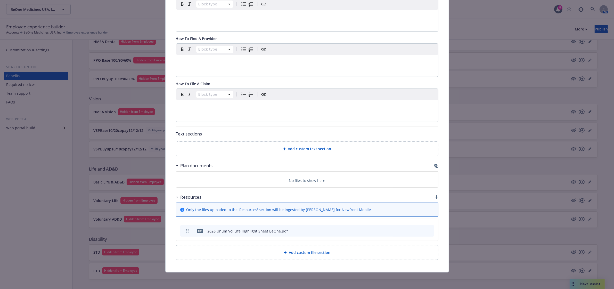
click at [428, 230] on icon "archive file" at bounding box center [430, 231] width 4 height 4
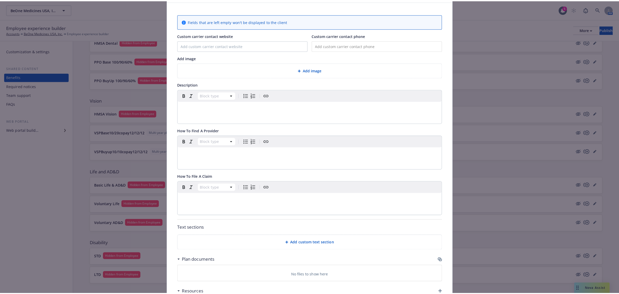
scroll to position [0, 0]
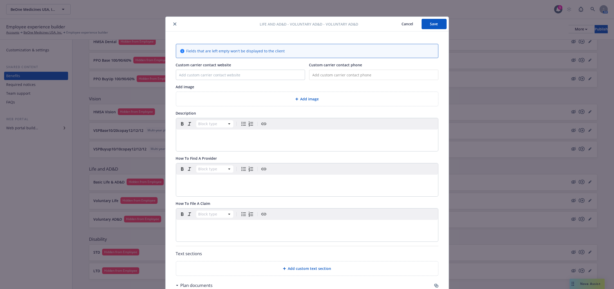
click at [168, 22] on div at bounding box center [214, 24] width 92 height 6
click at [173, 23] on icon "close" at bounding box center [174, 23] width 3 height 3
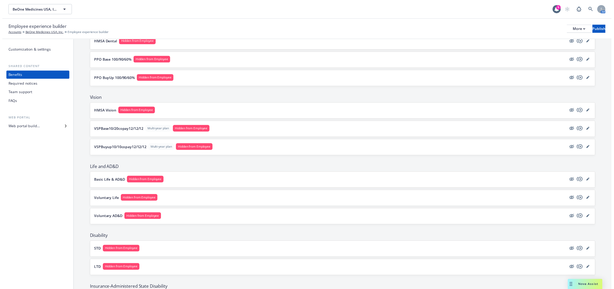
scroll to position [290, 0]
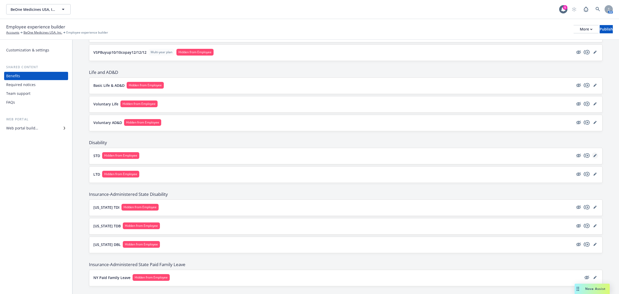
click at [594, 157] on icon "editPencil" at bounding box center [595, 155] width 3 height 3
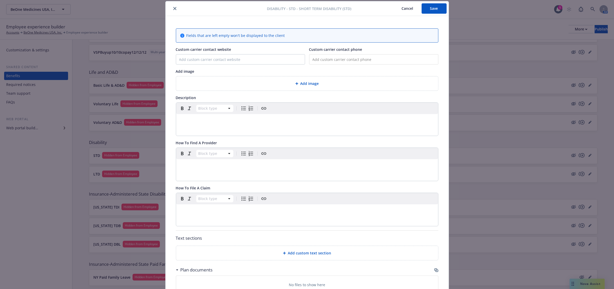
scroll to position [112, 0]
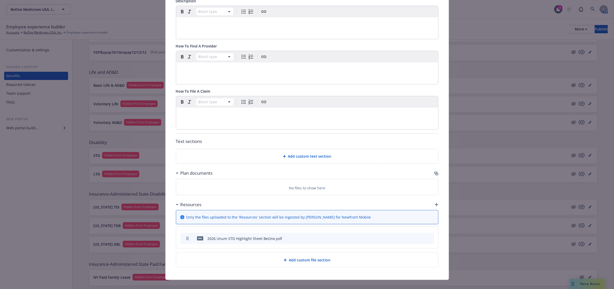
click at [428, 239] on icon "archive file" at bounding box center [430, 238] width 4 height 4
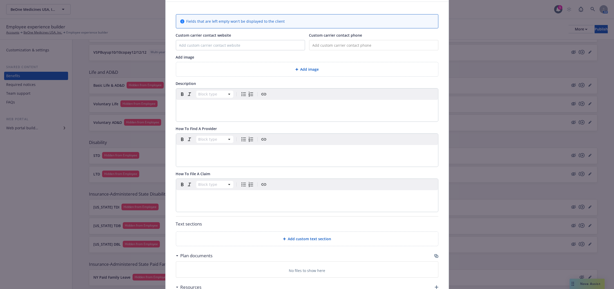
scroll to position [0, 0]
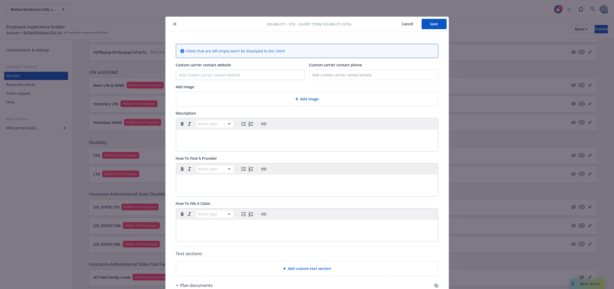
drag, startPoint x: 171, startPoint y: 23, endPoint x: 172, endPoint y: 19, distance: 4.7
click at [172, 22] on button "close" at bounding box center [175, 24] width 6 height 6
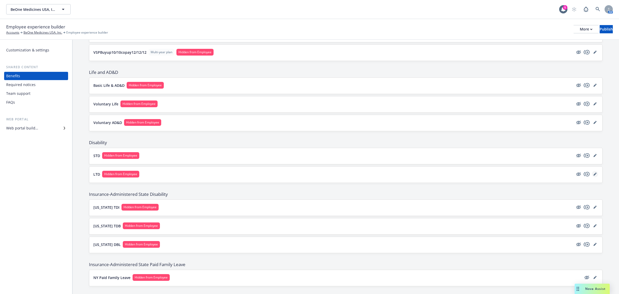
click at [592, 176] on link "editPencil" at bounding box center [595, 174] width 6 height 6
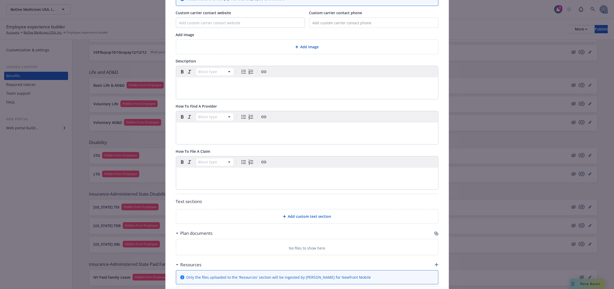
scroll to position [121, 0]
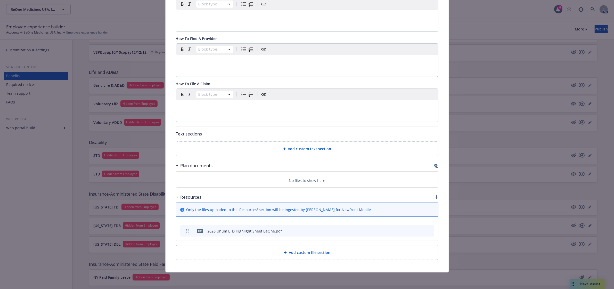
click at [428, 229] on icon "archive file" at bounding box center [430, 231] width 4 height 4
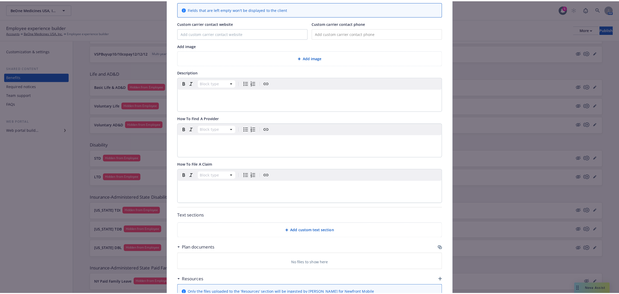
scroll to position [0, 0]
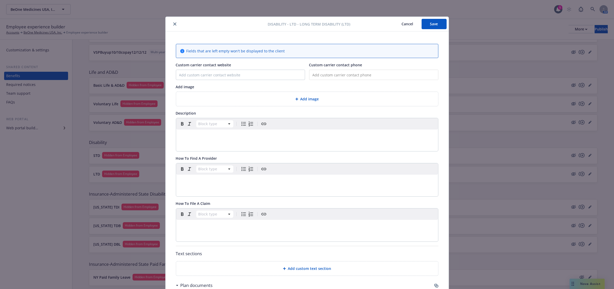
click at [173, 23] on icon "close" at bounding box center [174, 23] width 3 height 3
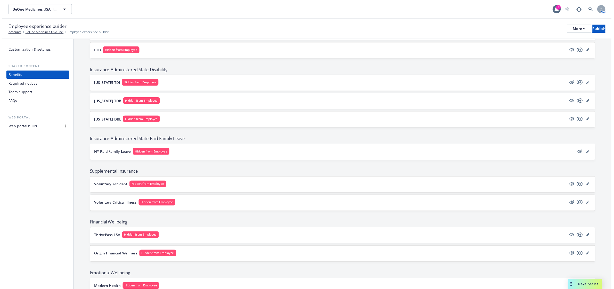
scroll to position [419, 0]
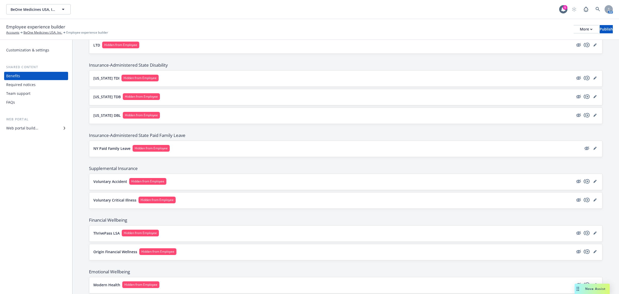
click at [594, 185] on div "Voluntary Accident Hidden from Employee" at bounding box center [345, 182] width 513 height 16
click at [594, 183] on icon "editPencil" at bounding box center [595, 181] width 3 height 3
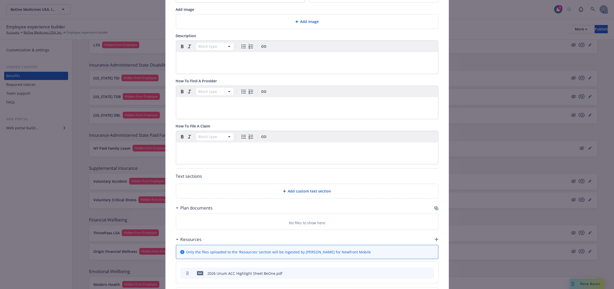
scroll to position [112, 0]
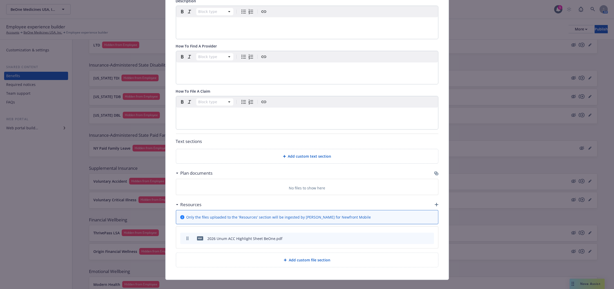
click at [428, 238] on icon "archive file" at bounding box center [430, 238] width 4 height 4
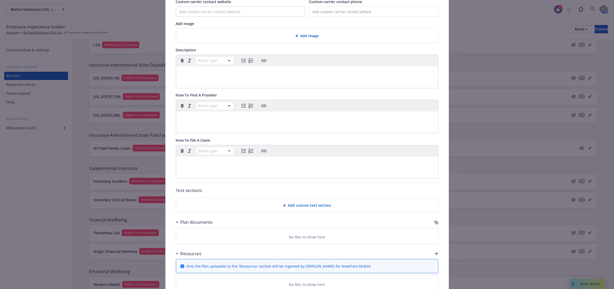
scroll to position [0, 0]
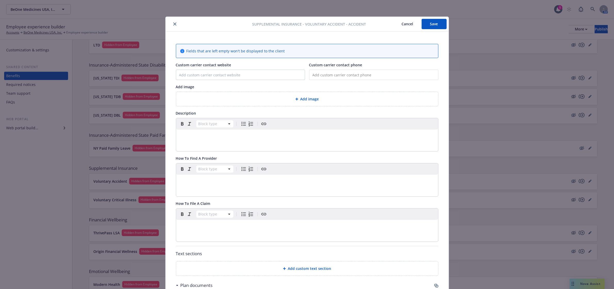
click at [174, 24] on button "close" at bounding box center [175, 24] width 6 height 6
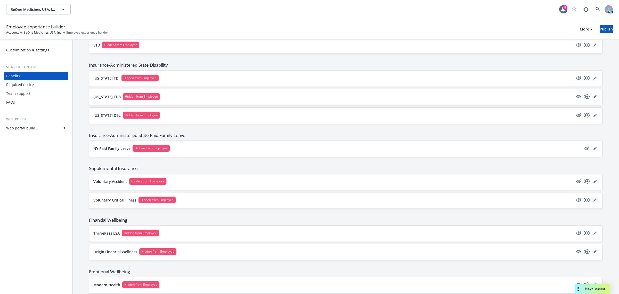
click at [594, 201] on icon "editPencil" at bounding box center [595, 199] width 3 height 3
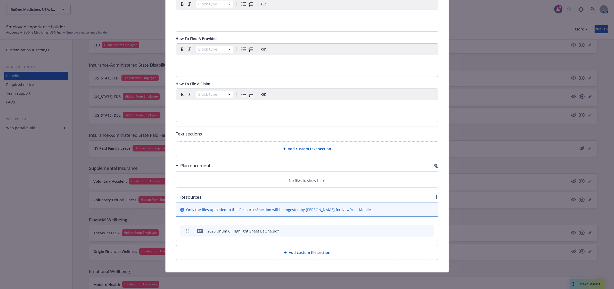
scroll to position [121, 0]
click at [428, 230] on icon "archive file" at bounding box center [430, 231] width 4 height 4
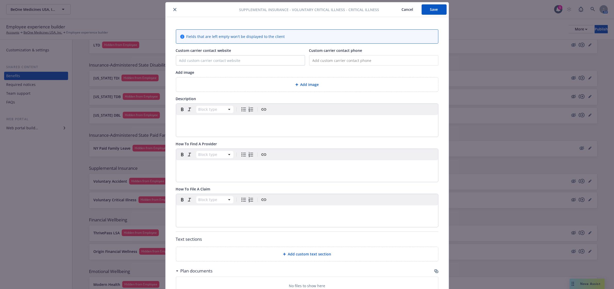
scroll to position [0, 0]
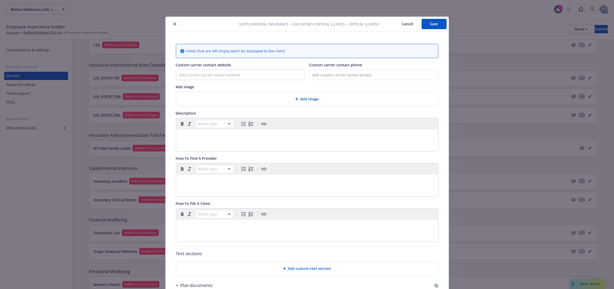
click at [173, 24] on icon "close" at bounding box center [174, 23] width 3 height 3
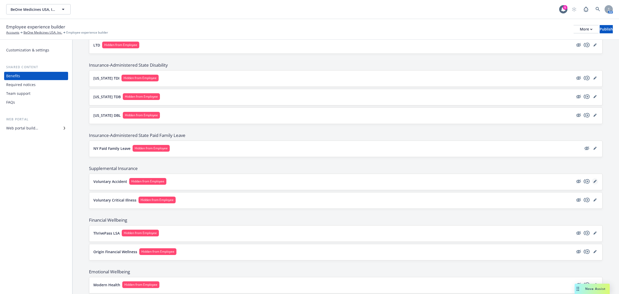
click at [592, 184] on link "editPencil" at bounding box center [595, 181] width 6 height 6
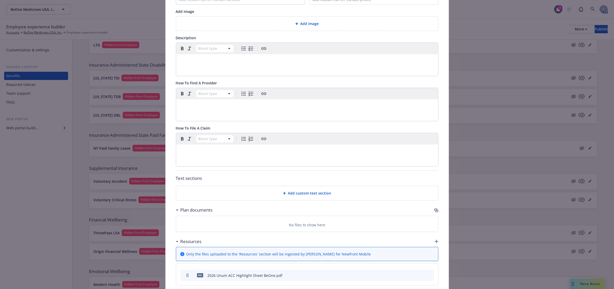
scroll to position [121, 0]
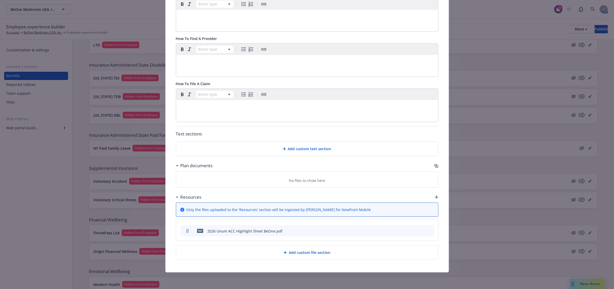
click at [429, 231] on icon "archive file" at bounding box center [430, 231] width 4 height 4
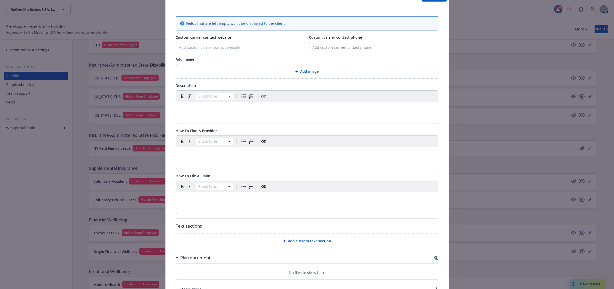
scroll to position [0, 0]
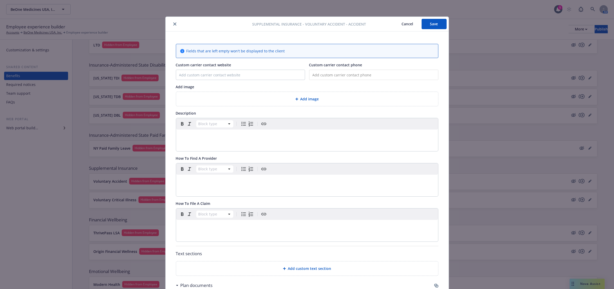
click at [434, 28] on button "Save" at bounding box center [434, 24] width 25 height 10
click at [173, 23] on icon "close" at bounding box center [174, 23] width 3 height 3
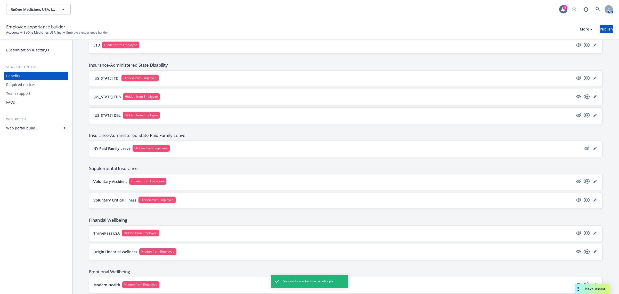
click at [594, 201] on icon "editPencil" at bounding box center [595, 199] width 3 height 3
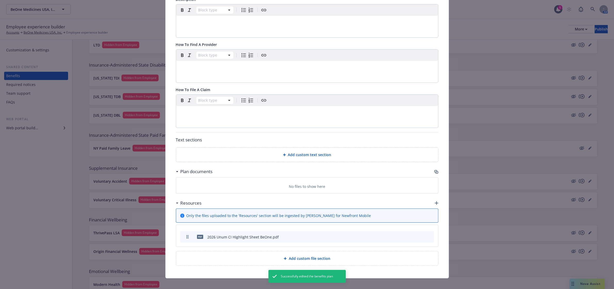
scroll to position [121, 0]
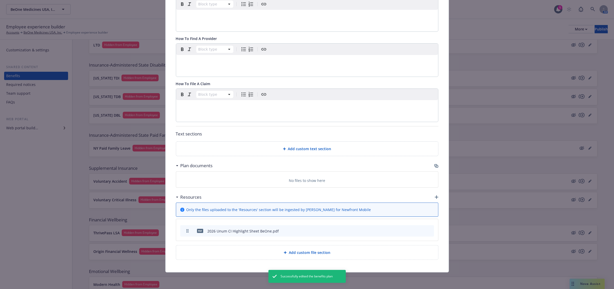
click at [428, 230] on icon "archive file" at bounding box center [430, 231] width 4 height 4
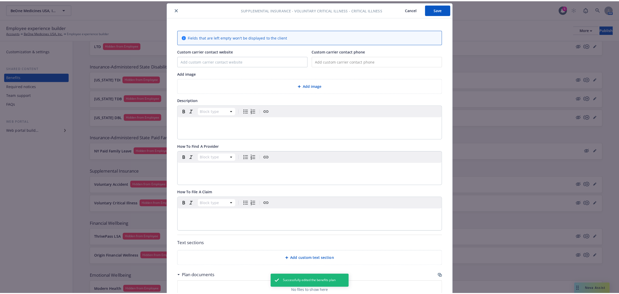
scroll to position [0, 0]
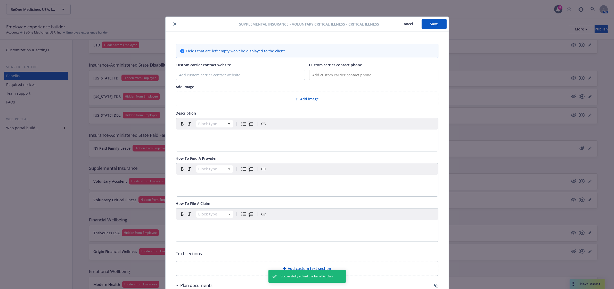
click at [431, 25] on button "Save" at bounding box center [434, 24] width 25 height 10
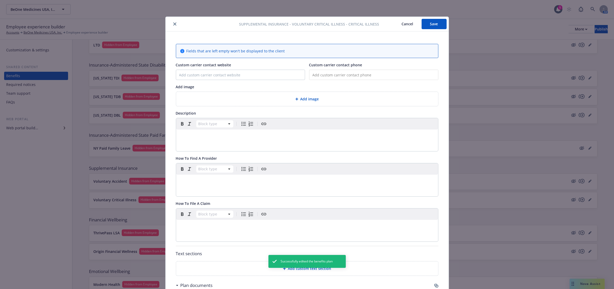
click at [172, 24] on button "close" at bounding box center [175, 24] width 6 height 6
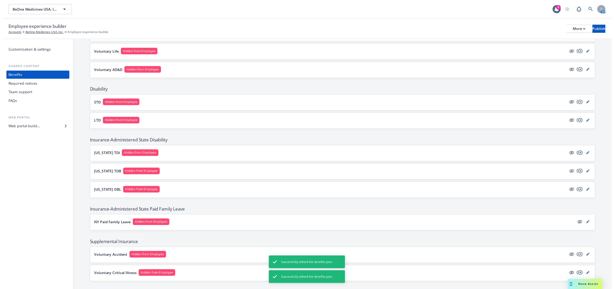
scroll to position [323, 0]
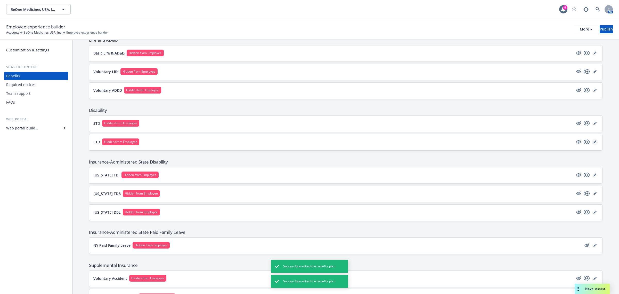
click at [594, 143] on icon "editPencil" at bounding box center [595, 141] width 3 height 3
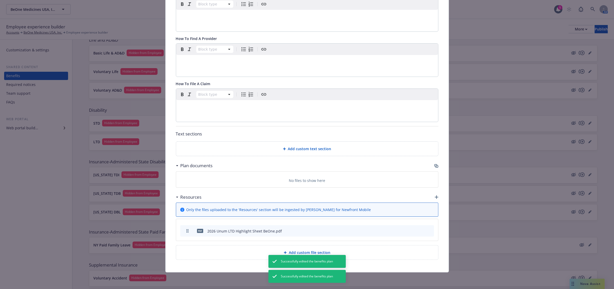
click at [428, 231] on icon "archive file" at bounding box center [430, 231] width 4 height 4
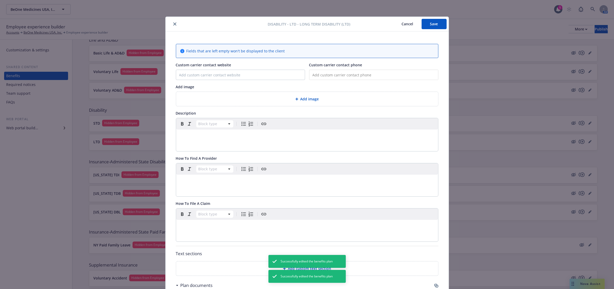
click at [431, 23] on button "Save" at bounding box center [434, 24] width 25 height 10
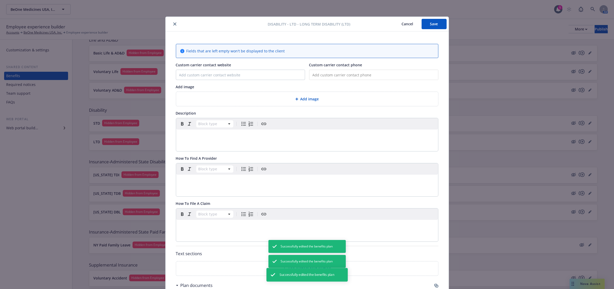
click at [173, 22] on icon "close" at bounding box center [174, 23] width 3 height 3
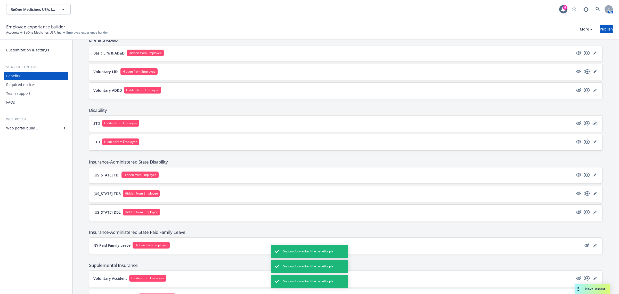
click at [594, 125] on icon "editPencil" at bounding box center [595, 123] width 3 height 3
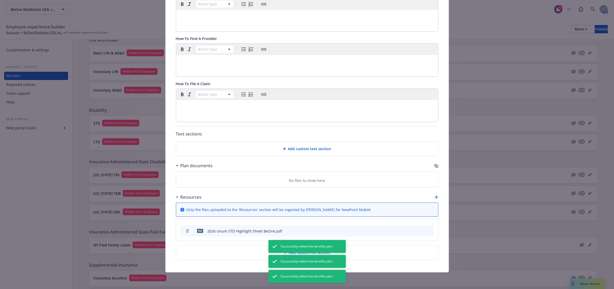
click at [428, 232] on icon "archive file" at bounding box center [430, 231] width 4 height 4
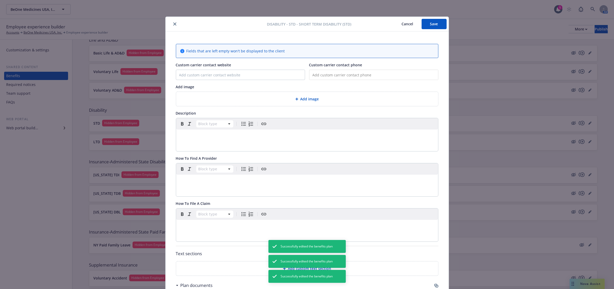
click at [434, 30] on div "Disability - STD - Short Term Disability (STD) Cancel Save" at bounding box center [307, 24] width 283 height 15
click at [432, 24] on button "Save" at bounding box center [434, 24] width 25 height 10
click at [174, 25] on button "close" at bounding box center [175, 24] width 6 height 6
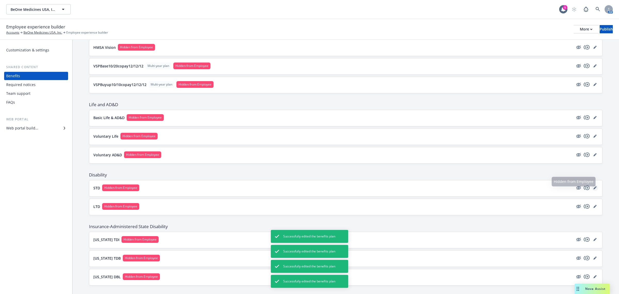
click at [592, 187] on link "editPencil" at bounding box center [595, 188] width 6 height 6
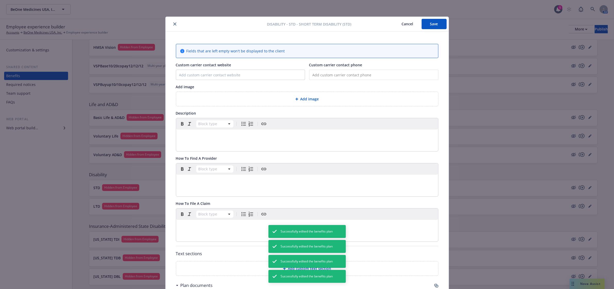
click at [176, 23] on div at bounding box center [218, 24] width 100 height 6
click at [173, 25] on icon "close" at bounding box center [174, 23] width 3 height 3
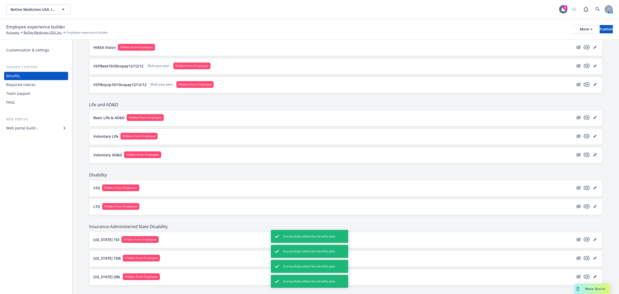
click at [594, 156] on icon "editPencil" at bounding box center [595, 154] width 3 height 3
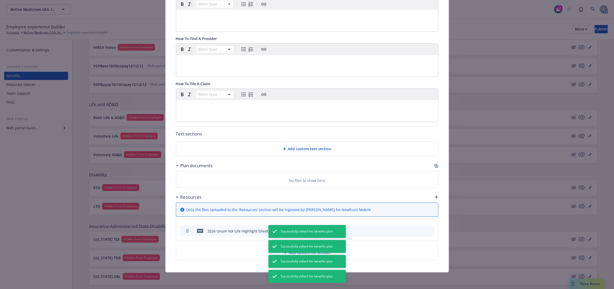
drag, startPoint x: 426, startPoint y: 230, endPoint x: 416, endPoint y: 228, distance: 10.0
click at [428, 229] on icon "archive file" at bounding box center [430, 231] width 4 height 4
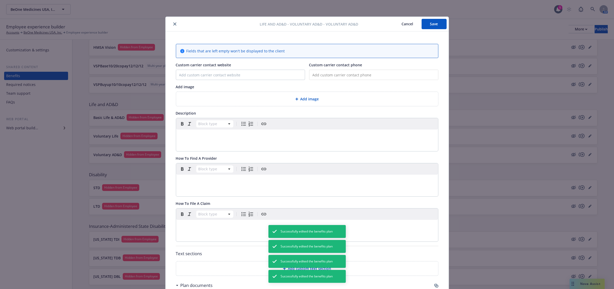
drag, startPoint x: 428, startPoint y: 26, endPoint x: 340, endPoint y: 30, distance: 88.3
click at [428, 26] on button "Save" at bounding box center [434, 24] width 25 height 10
click at [173, 25] on icon "close" at bounding box center [174, 23] width 3 height 3
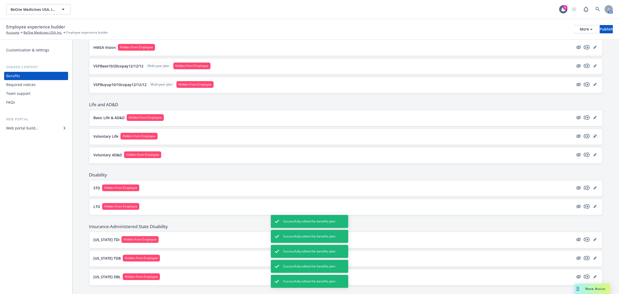
click at [594, 136] on icon "editPencil" at bounding box center [595, 135] width 3 height 3
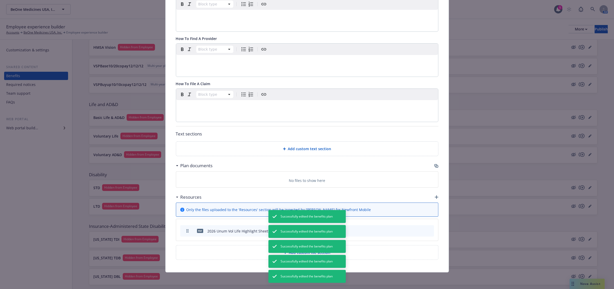
click at [428, 230] on icon "archive file" at bounding box center [430, 231] width 4 height 4
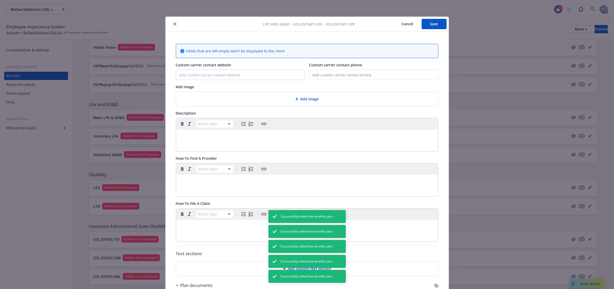
click at [434, 30] on div "Life and AD&D - Voluntary Life - Voluntary Life Cancel Save" at bounding box center [307, 24] width 283 height 15
click at [434, 28] on button "Save" at bounding box center [434, 24] width 25 height 10
drag, startPoint x: 172, startPoint y: 23, endPoint x: 210, endPoint y: 53, distance: 48.4
click at [173, 23] on icon "close" at bounding box center [174, 24] width 3 height 3
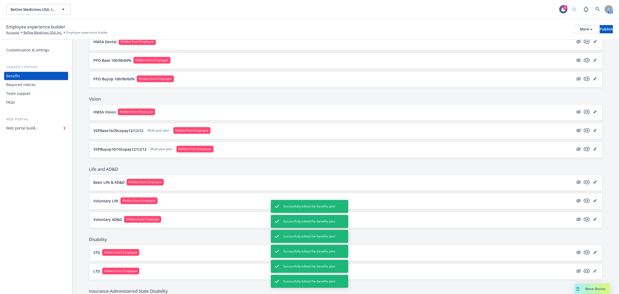
click at [594, 183] on icon "editPencil" at bounding box center [595, 181] width 3 height 3
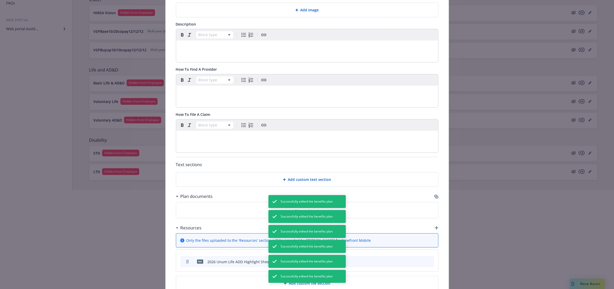
click at [415, 264] on div at bounding box center [307, 272] width 614 height 33
click at [359, 265] on div at bounding box center [307, 272] width 614 height 33
click at [395, 262] on div at bounding box center [307, 272] width 614 height 33
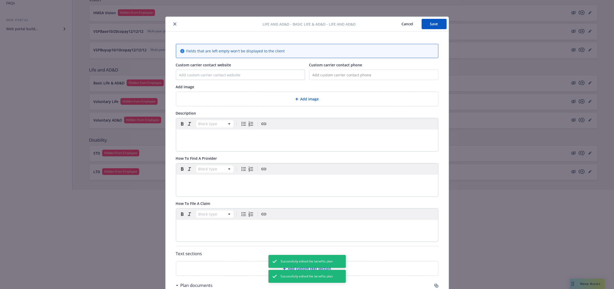
click at [173, 21] on button "close" at bounding box center [175, 24] width 6 height 6
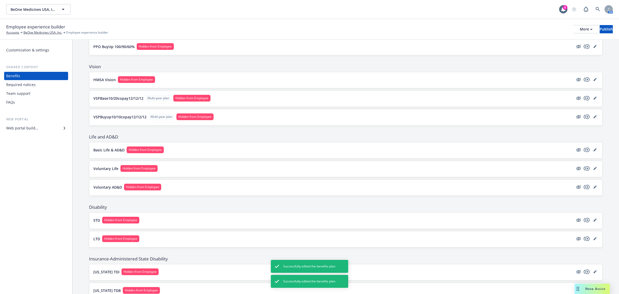
click at [594, 153] on div "Basic Life & AD&D Hidden from Employee" at bounding box center [345, 150] width 513 height 16
click at [592, 152] on link "editPencil" at bounding box center [595, 150] width 6 height 6
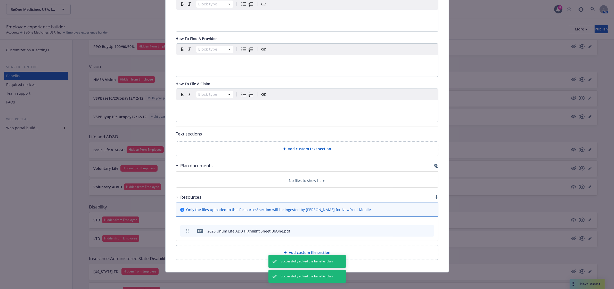
click at [428, 229] on icon "archive file" at bounding box center [430, 231] width 4 height 4
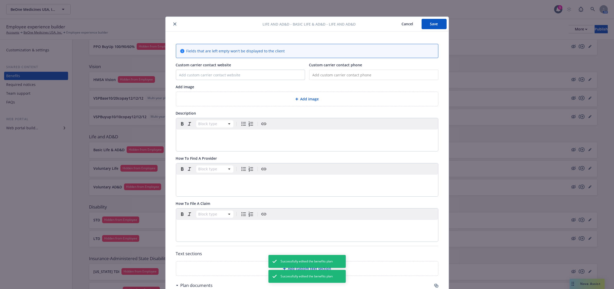
click at [438, 23] on button "Save" at bounding box center [434, 24] width 25 height 10
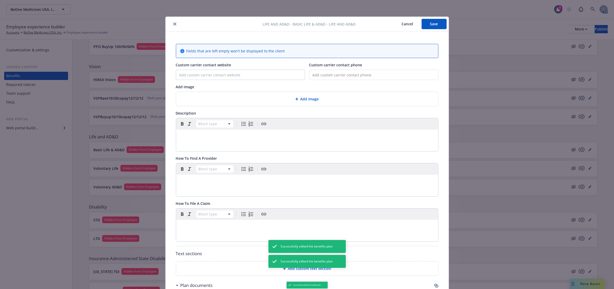
click at [172, 26] on button "close" at bounding box center [175, 24] width 6 height 6
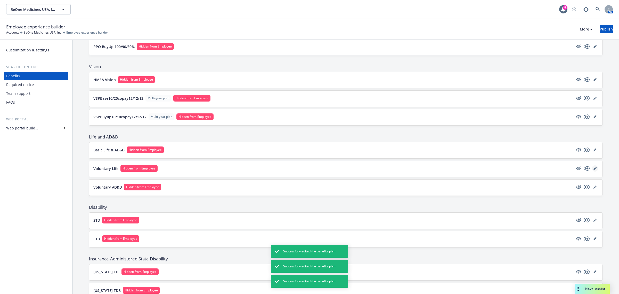
click at [592, 171] on link "editPencil" at bounding box center [595, 168] width 6 height 6
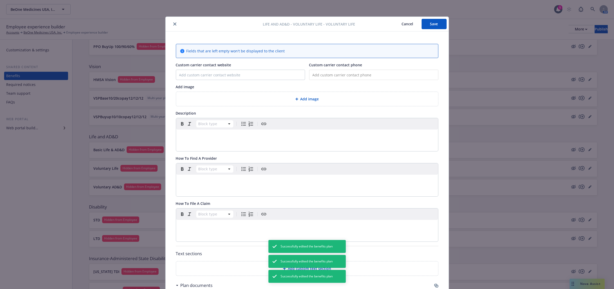
drag, startPoint x: 168, startPoint y: 25, endPoint x: 172, endPoint y: 23, distance: 4.4
click at [168, 25] on div at bounding box center [215, 24] width 95 height 6
click at [173, 23] on icon "close" at bounding box center [174, 23] width 3 height 3
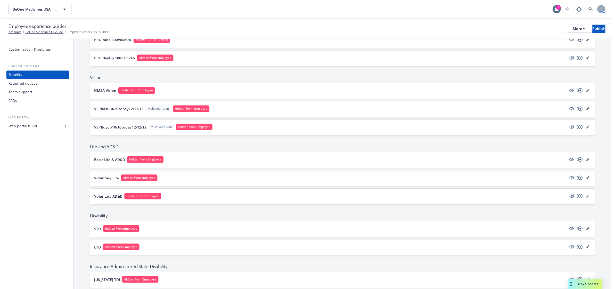
scroll to position [258, 0]
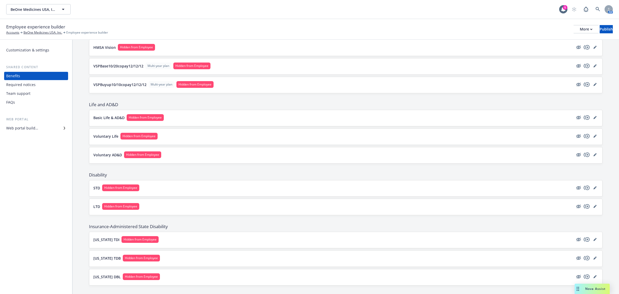
click at [594, 119] on div "Basic Life & AD&D Hidden from Employee" at bounding box center [345, 118] width 513 height 16
click at [592, 118] on link "editPencil" at bounding box center [595, 117] width 6 height 6
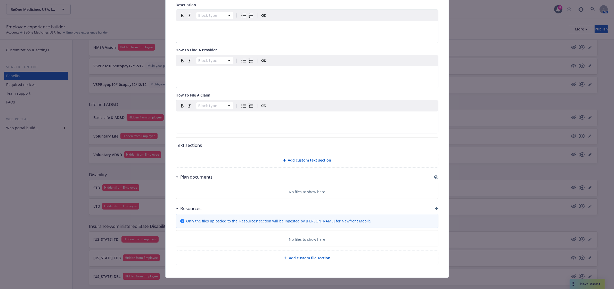
scroll to position [112, 0]
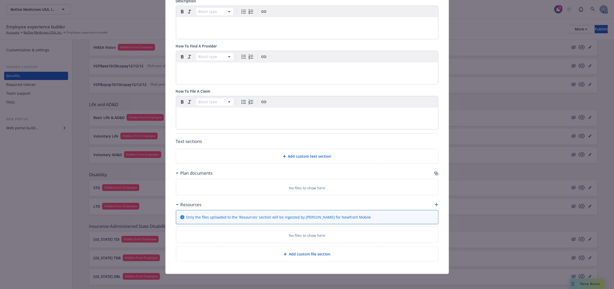
click at [435, 173] on icon "button" at bounding box center [436, 173] width 3 height 3
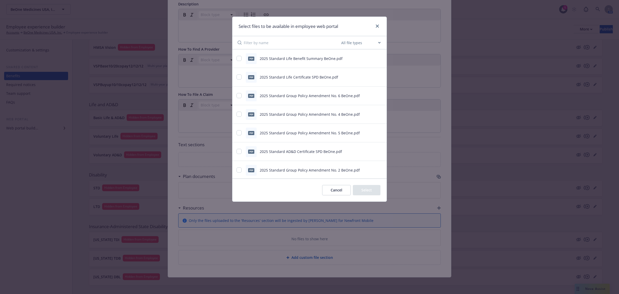
click at [378, 58] on icon "preview file" at bounding box center [380, 59] width 5 height 4
click at [378, 26] on icon "close" at bounding box center [377, 26] width 3 height 3
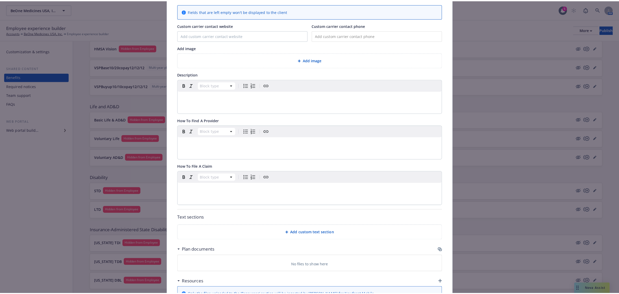
scroll to position [0, 0]
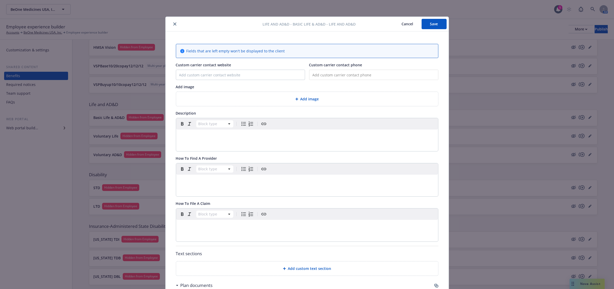
click at [175, 24] on button "close" at bounding box center [175, 24] width 6 height 6
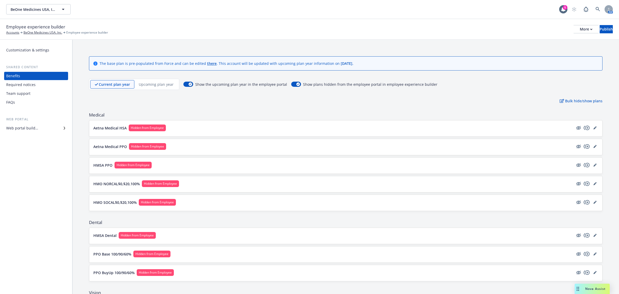
click at [156, 86] on p "Upcoming plan year" at bounding box center [156, 84] width 35 height 5
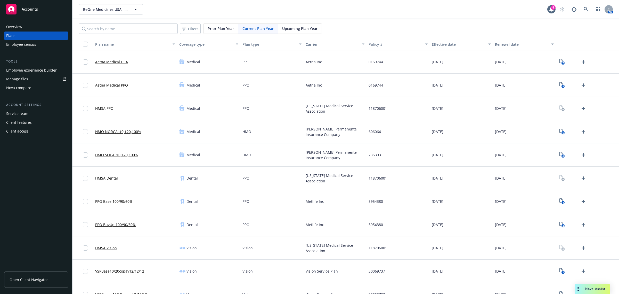
click at [299, 26] on span "Upcoming Plan Year" at bounding box center [299, 28] width 35 height 5
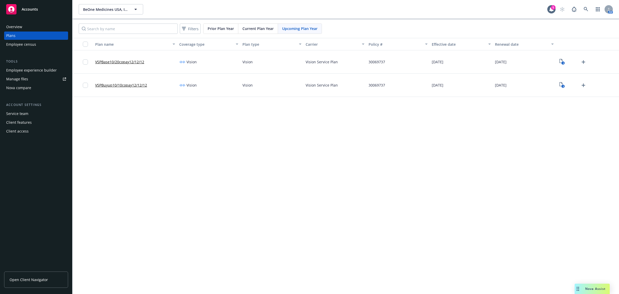
click at [285, 171] on div "BeOne Medicines USA, Inc. BeOne Medicines USA, Inc. 5 AM Filters Prior Plan Yea…" at bounding box center [346, 147] width 547 height 294
click at [255, 33] on div "Current Plan Year" at bounding box center [258, 29] width 40 height 10
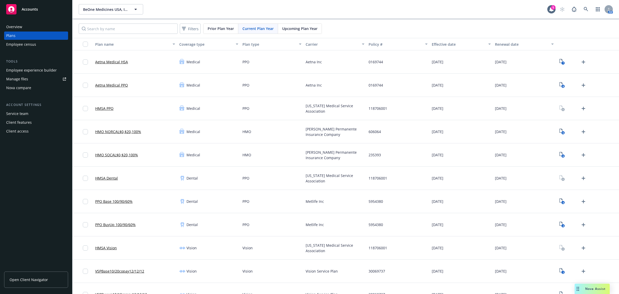
click at [304, 30] on span "Upcoming Plan Year" at bounding box center [299, 28] width 35 height 5
click at [293, 34] on div "Filters Prior Plan Year Current Plan Year Upcoming Plan Year" at bounding box center [346, 28] width 547 height 19
click at [294, 32] on div "Upcoming Plan Year" at bounding box center [300, 29] width 44 height 10
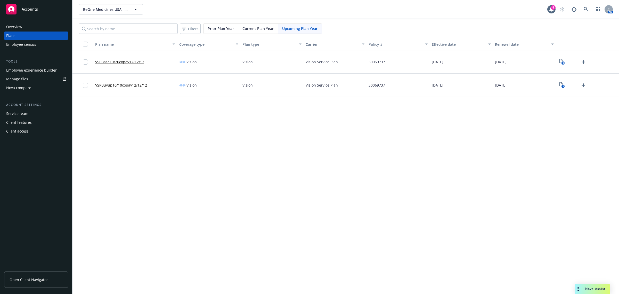
click at [244, 139] on div "BeOne Medicines USA, Inc. BeOne Medicines USA, Inc. 5 AM Filters Prior Plan Yea…" at bounding box center [346, 147] width 547 height 294
click at [250, 136] on div "BeOne Medicines USA, Inc. BeOne Medicines USA, Inc. 5 AM Filters Prior Plan Yea…" at bounding box center [346, 147] width 547 height 294
click at [554, 45] on div "button" at bounding box center [553, 44] width 3 height 12
click at [262, 30] on span "Current Plan Year" at bounding box center [258, 28] width 31 height 5
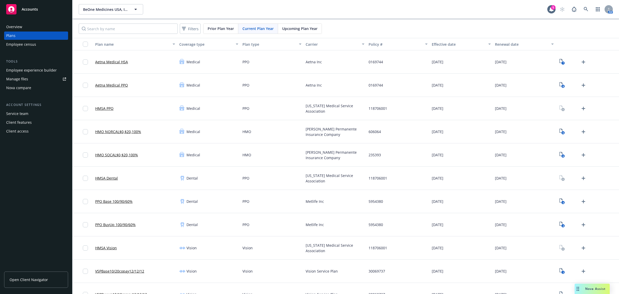
click at [301, 29] on span "Upcoming Plan Year" at bounding box center [299, 28] width 35 height 5
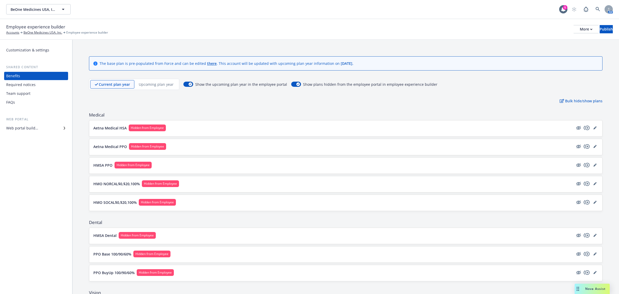
click at [162, 88] on div "Upcoming plan year" at bounding box center [156, 84] width 44 height 9
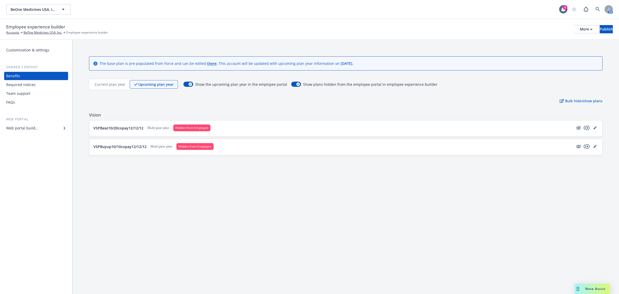
click at [215, 225] on div "The base plan is pre-populated from Force and can be edited there . This accoun…" at bounding box center [346, 167] width 547 height 254
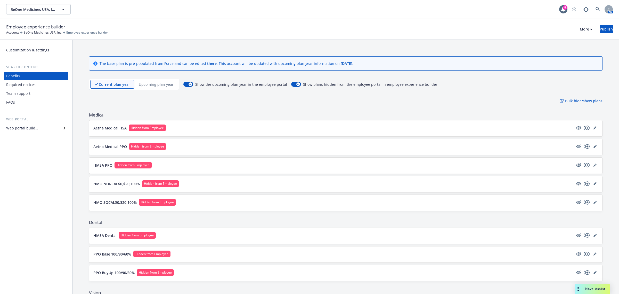
click at [153, 87] on div "Upcoming plan year" at bounding box center [156, 84] width 44 height 9
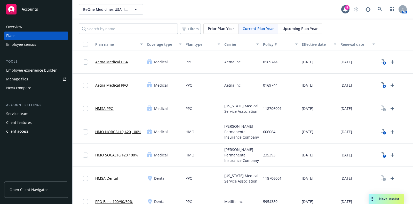
click at [288, 28] on span "Upcoming Plan Year" at bounding box center [299, 28] width 35 height 5
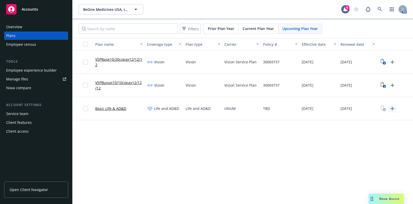
click at [392, 107] on icon "Upload Plan Documents" at bounding box center [392, 108] width 6 height 6
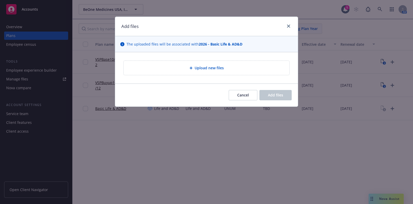
click at [200, 69] on span "Upload new files" at bounding box center [209, 67] width 29 height 5
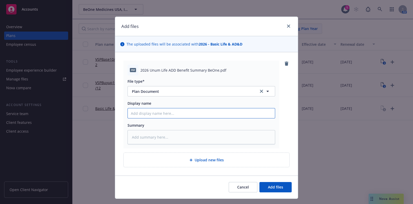
click at [177, 114] on input "Display name" at bounding box center [201, 113] width 147 height 10
click at [146, 133] on textarea at bounding box center [201, 137] width 148 height 14
click at [268, 184] on span "Add files" at bounding box center [275, 186] width 15 height 5
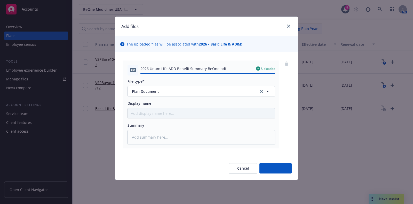
type textarea "x"
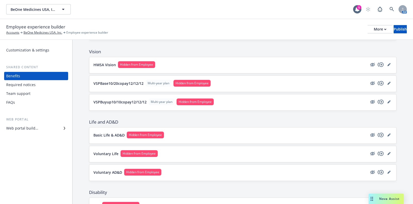
scroll to position [250, 0]
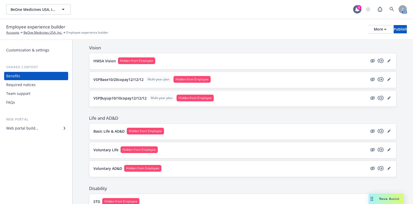
click at [203, 130] on button "Basic Life & AD&D Hidden from Employee" at bounding box center [230, 130] width 274 height 7
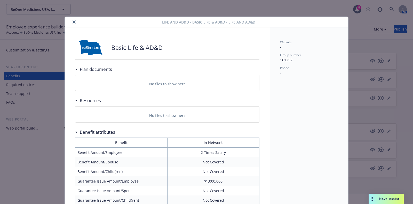
scroll to position [15, 0]
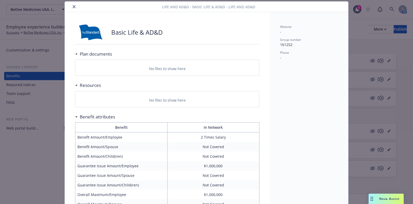
click at [73, 6] on icon "close" at bounding box center [74, 6] width 3 height 3
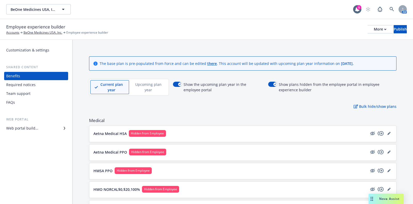
click at [149, 85] on p "Upcoming plan year" at bounding box center [148, 87] width 30 height 11
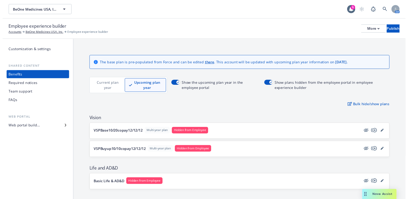
scroll to position [5, 0]
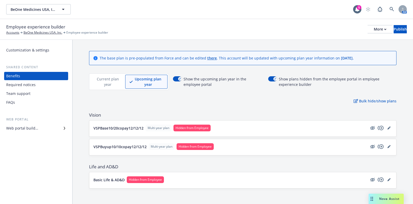
click at [198, 183] on div "Basic Life & AD&D Hidden from Employee" at bounding box center [242, 180] width 307 height 16
click at [200, 181] on button "Basic Life & AD&D Hidden from Employee" at bounding box center [230, 179] width 274 height 7
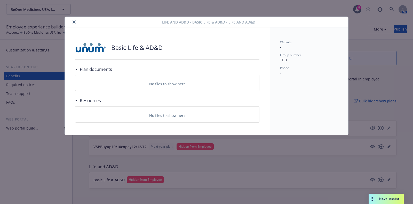
click at [73, 21] on icon "close" at bounding box center [74, 21] width 3 height 3
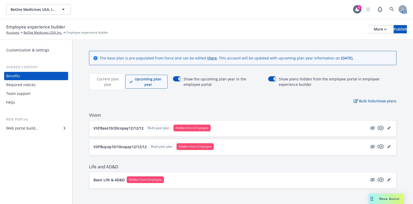
click at [387, 178] on icon "editPencil" at bounding box center [388, 179] width 3 height 3
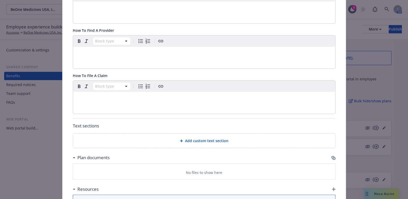
scroll to position [203, 0]
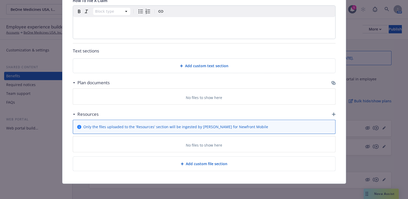
click at [332, 82] on icon "button" at bounding box center [333, 83] width 3 height 3
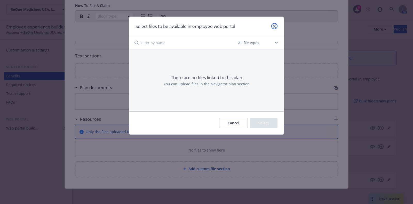
click at [274, 26] on icon "close" at bounding box center [274, 26] width 3 height 3
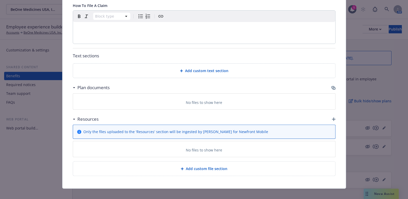
click at [224, 104] on div "No files to show here" at bounding box center [204, 102] width 254 height 5
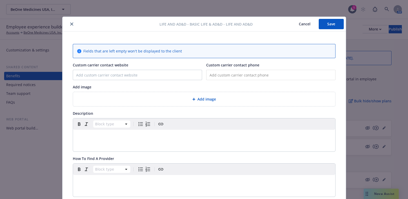
click at [70, 23] on icon "close" at bounding box center [71, 23] width 3 height 3
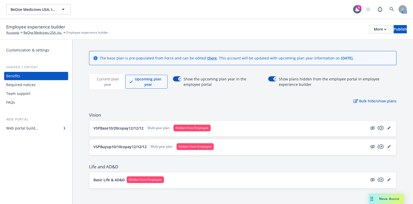
click at [298, 184] on div "Basic Life & AD&D Hidden from Employee" at bounding box center [242, 180] width 307 height 16
click at [303, 180] on button "Basic Life & AD&D Hidden from Employee" at bounding box center [230, 179] width 274 height 7
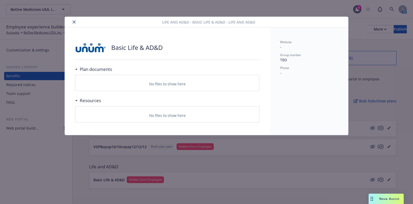
click at [75, 21] on icon "close" at bounding box center [74, 21] width 3 height 3
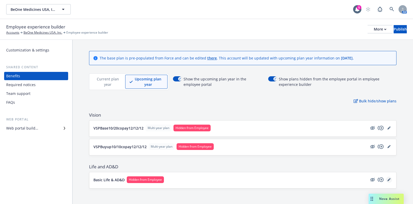
click at [386, 176] on link "editPencil" at bounding box center [389, 179] width 6 height 6
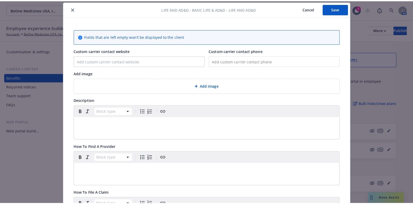
scroll to position [203, 0]
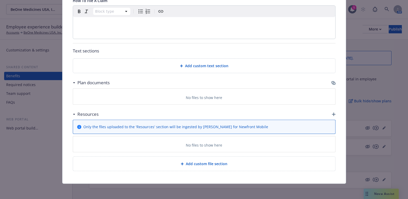
click at [331, 82] on icon "button" at bounding box center [333, 83] width 4 height 4
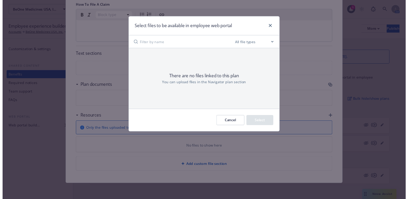
scroll to position [198, 0]
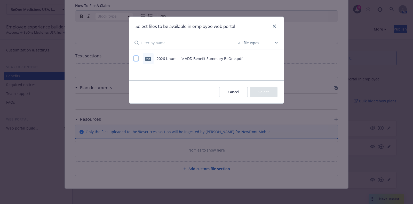
click at [135, 58] on input "checkbox" at bounding box center [135, 58] width 5 height 5
checkbox input "true"
click at [264, 89] on button "Select 1 file" at bounding box center [258, 92] width 37 height 10
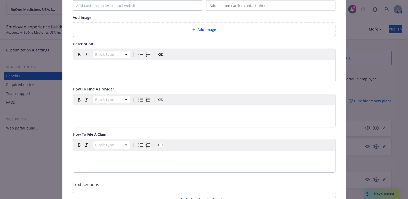
scroll to position [0, 0]
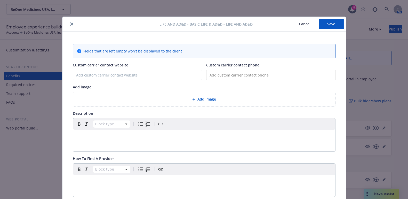
click at [322, 23] on button "Save" at bounding box center [331, 24] width 25 height 10
click at [70, 25] on icon "close" at bounding box center [71, 23] width 3 height 3
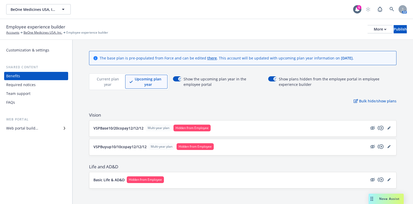
click at [195, 177] on button "Basic Life & AD&D Hidden from Employee" at bounding box center [230, 179] width 274 height 7
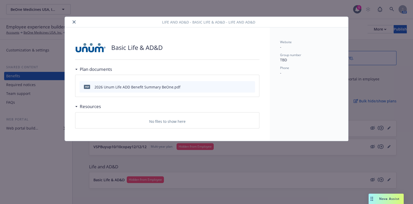
click at [73, 23] on icon "close" at bounding box center [74, 21] width 3 height 3
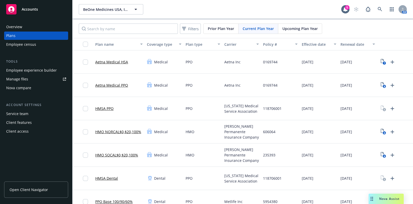
click at [296, 29] on span "Upcoming Plan Year" at bounding box center [299, 28] width 35 height 5
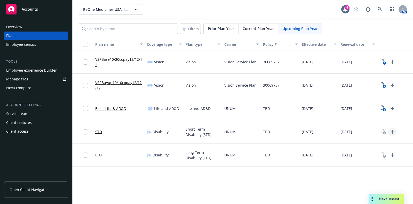
click at [393, 131] on icon "Upload Plan Documents" at bounding box center [392, 132] width 6 height 6
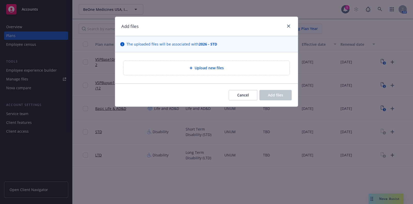
click at [177, 63] on div "Upload new files" at bounding box center [207, 68] width 166 height 14
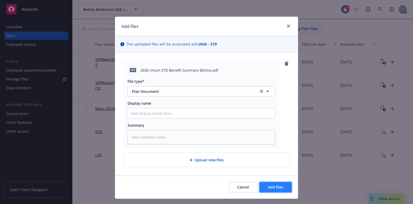
click at [274, 185] on span "Add files" at bounding box center [275, 186] width 15 height 5
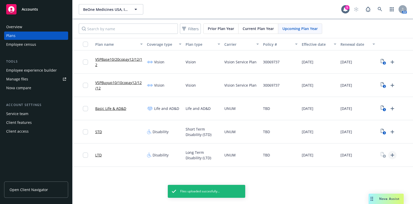
click at [395, 155] on icon "Upload Plan Documents" at bounding box center [392, 155] width 6 height 6
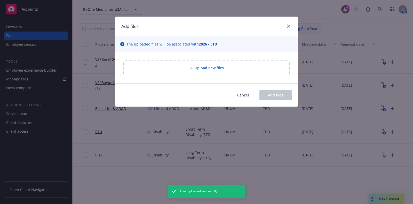
click at [247, 73] on div "Upload new files" at bounding box center [207, 68] width 166 height 14
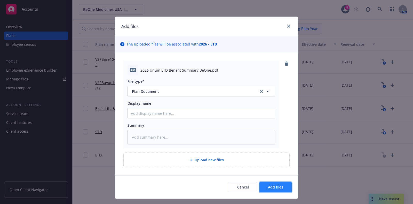
click at [273, 186] on span "Add files" at bounding box center [275, 186] width 15 height 5
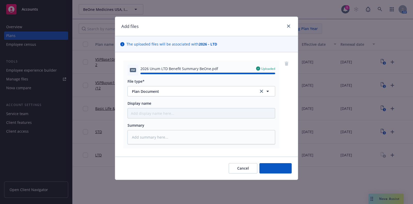
type textarea "x"
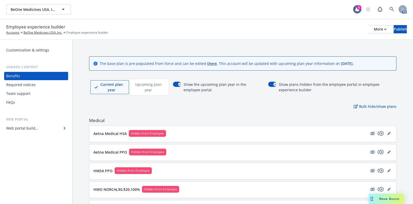
click at [149, 83] on p "Upcoming plan year" at bounding box center [148, 87] width 30 height 11
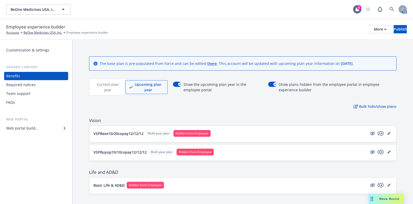
scroll to position [5, 0]
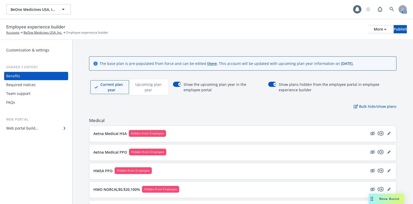
scroll to position [14, 0]
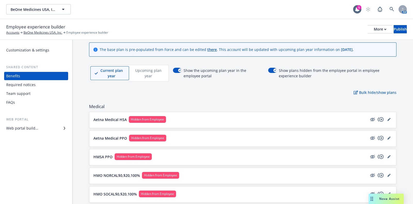
click at [155, 73] on p "Upcoming plan year" at bounding box center [148, 73] width 30 height 11
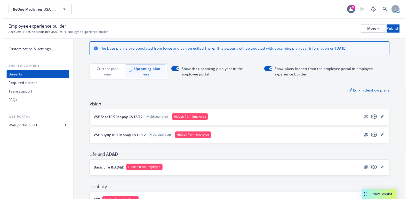
scroll to position [57, 0]
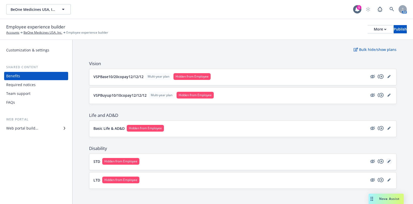
click at [387, 161] on icon "editPencil" at bounding box center [388, 160] width 3 height 3
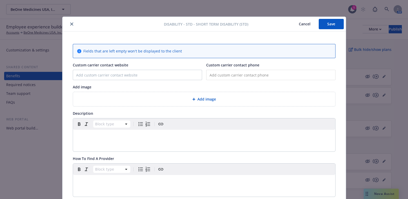
click at [70, 24] on icon "close" at bounding box center [71, 23] width 3 height 3
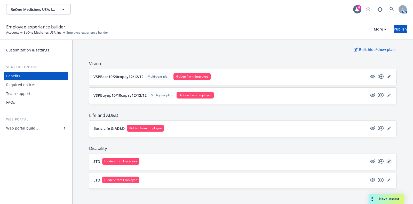
click at [387, 160] on icon "editPencil" at bounding box center [388, 160] width 3 height 3
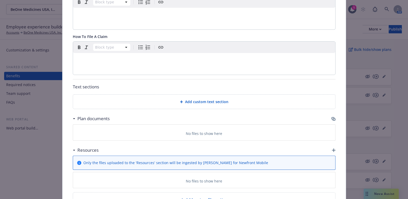
scroll to position [168, 0]
click at [332, 118] on icon "button" at bounding box center [333, 118] width 3 height 3
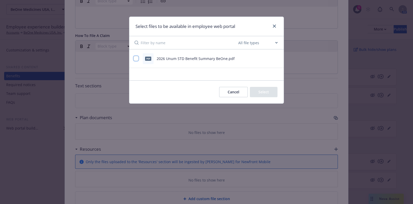
click at [135, 59] on input "checkbox" at bounding box center [135, 58] width 5 height 5
checkbox input "true"
click at [269, 94] on button "Select 1 file" at bounding box center [258, 92] width 37 height 10
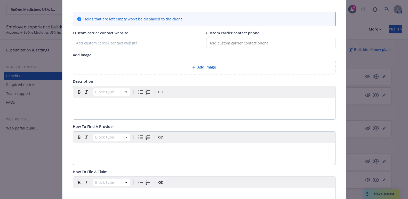
scroll to position [0, 0]
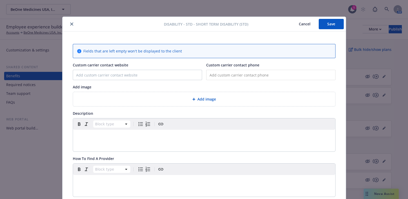
click at [328, 23] on button "Save" at bounding box center [331, 24] width 25 height 10
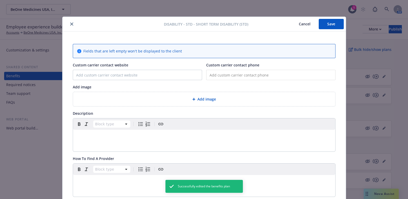
click at [70, 23] on icon "close" at bounding box center [71, 23] width 3 height 3
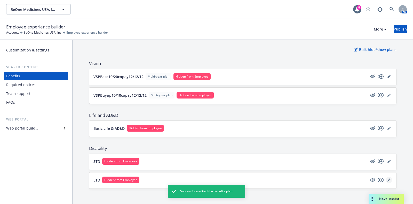
click at [387, 179] on icon "editPencil" at bounding box center [388, 180] width 3 height 3
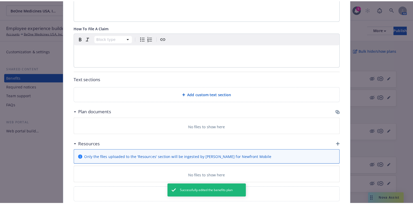
scroll to position [203, 0]
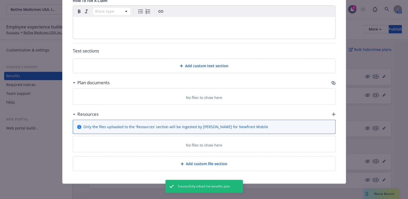
click at [331, 81] on icon "button" at bounding box center [332, 82] width 3 height 3
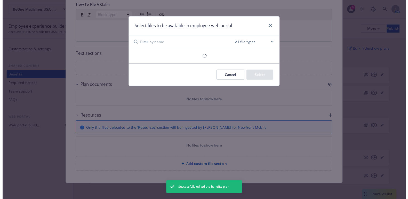
scroll to position [198, 0]
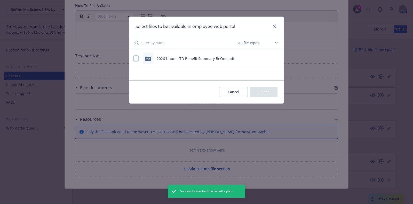
click at [136, 60] on input "checkbox" at bounding box center [135, 58] width 5 height 5
checkbox input "true"
click at [258, 94] on button "Select 1 file" at bounding box center [258, 92] width 37 height 10
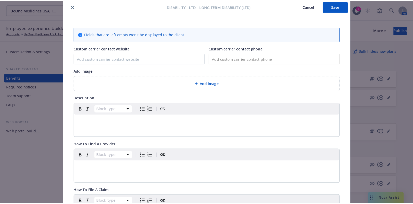
scroll to position [0, 0]
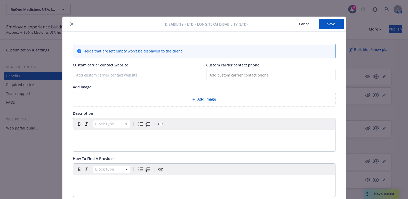
click at [330, 23] on button "Save" at bounding box center [331, 24] width 25 height 10
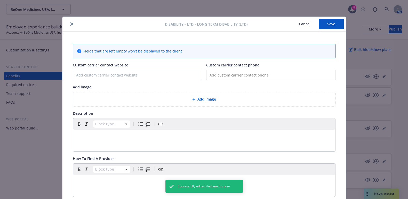
click at [69, 26] on button "close" at bounding box center [72, 24] width 6 height 6
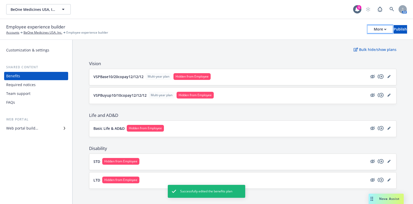
click at [374, 29] on div "More" at bounding box center [380, 29] width 13 height 8
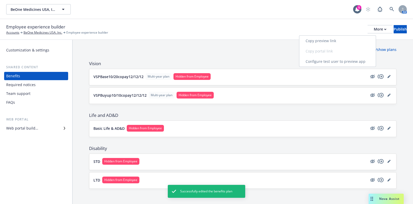
click at [327, 40] on link "Copy preview link" at bounding box center [337, 41] width 76 height 10
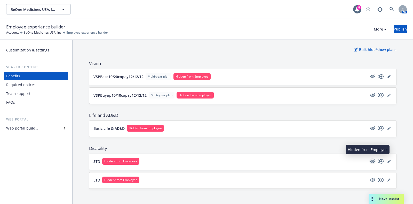
click at [370, 160] on icon "hidden" at bounding box center [372, 160] width 5 height 3
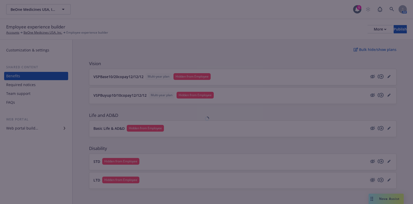
scroll to position [57, 0]
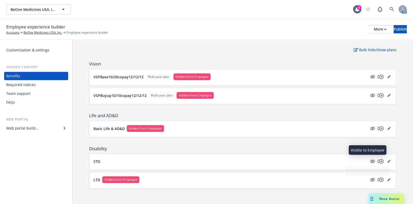
click at [370, 161] on icon "visible" at bounding box center [372, 160] width 5 height 3
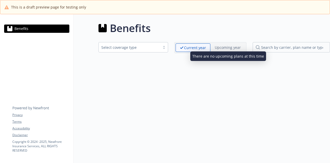
click at [234, 45] on p "Upcoming year" at bounding box center [228, 47] width 26 height 5
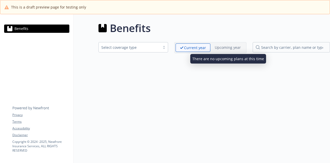
click at [224, 50] on div "Upcoming year" at bounding box center [228, 47] width 35 height 8
click at [226, 46] on p "Upcoming year" at bounding box center [228, 47] width 26 height 5
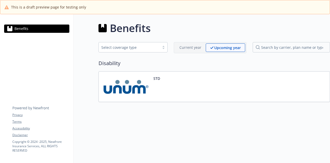
click at [146, 75] on div "STD" at bounding box center [215, 86] width 232 height 31
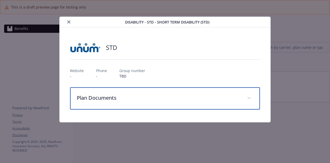
click at [120, 95] on p "Plan Documents" at bounding box center [159, 98] width 164 height 8
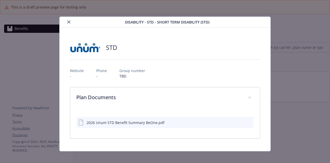
click at [70, 21] on icon "close" at bounding box center [68, 21] width 3 height 3
